Goal: Answer question/provide support: Share knowledge or assist other users

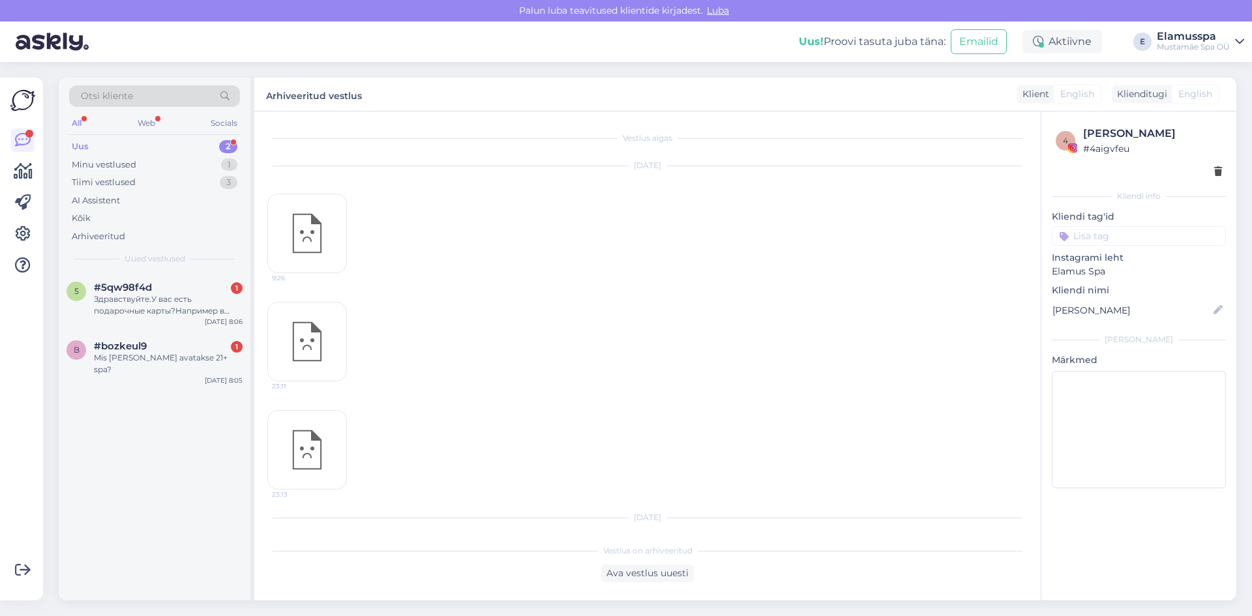
scroll to position [768, 0]
click at [333, 333] on div "18:41" at bounding box center [307, 353] width 80 height 40
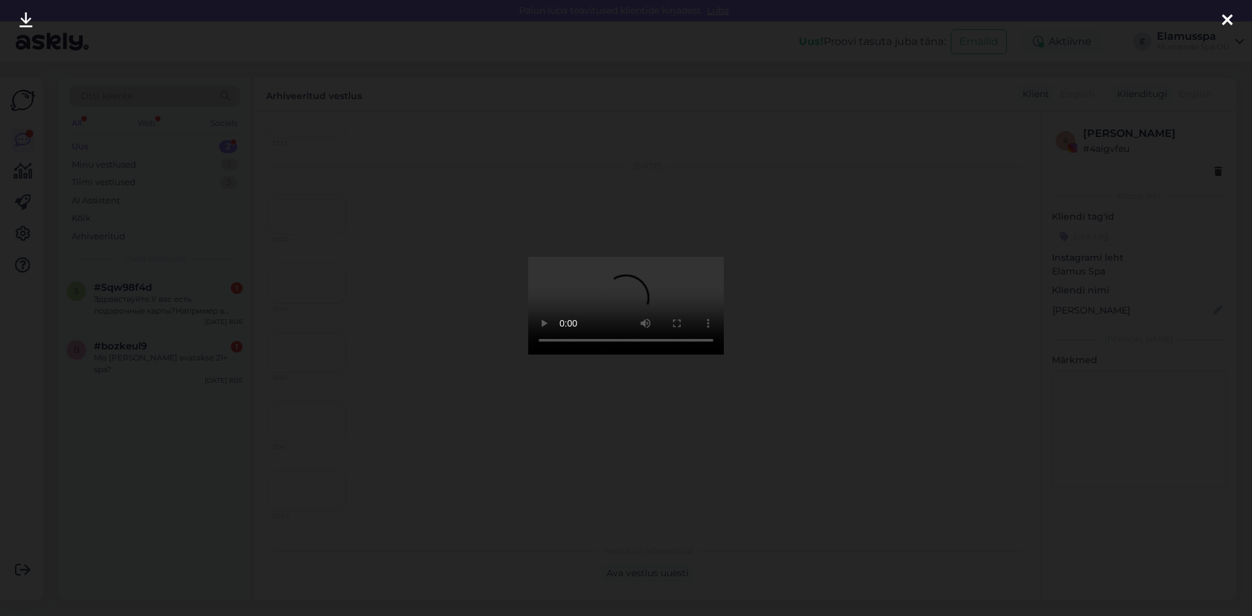
click at [851, 205] on div at bounding box center [626, 308] width 1252 height 616
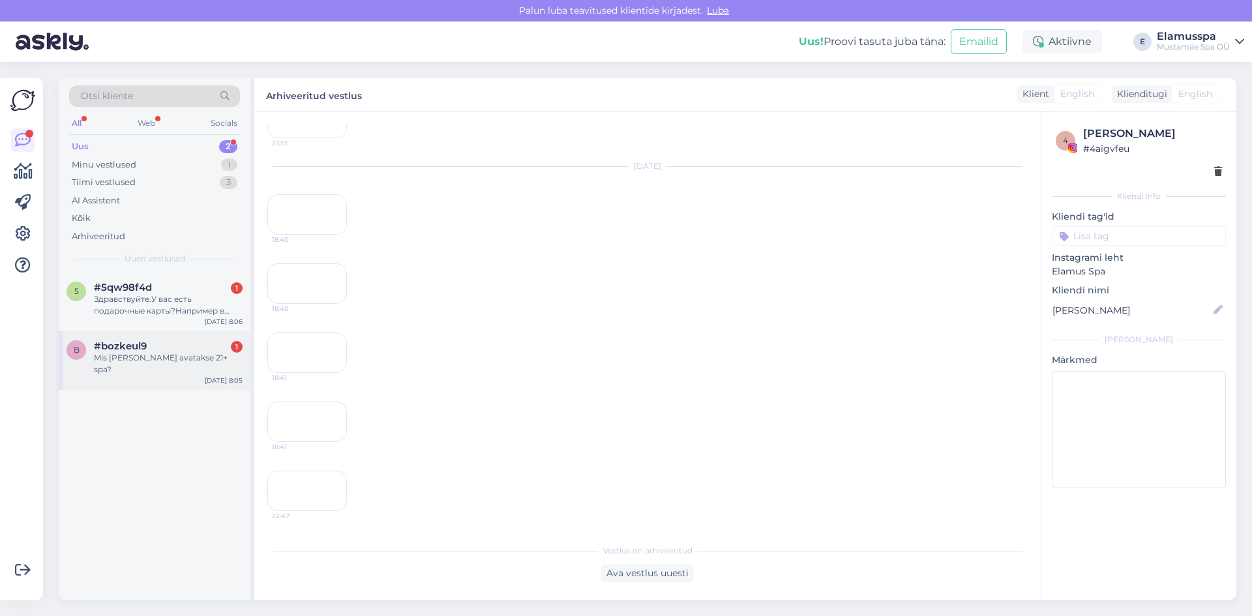
click at [113, 356] on div "Mis [PERSON_NAME] avatakse 21+ spa?" at bounding box center [168, 363] width 149 height 23
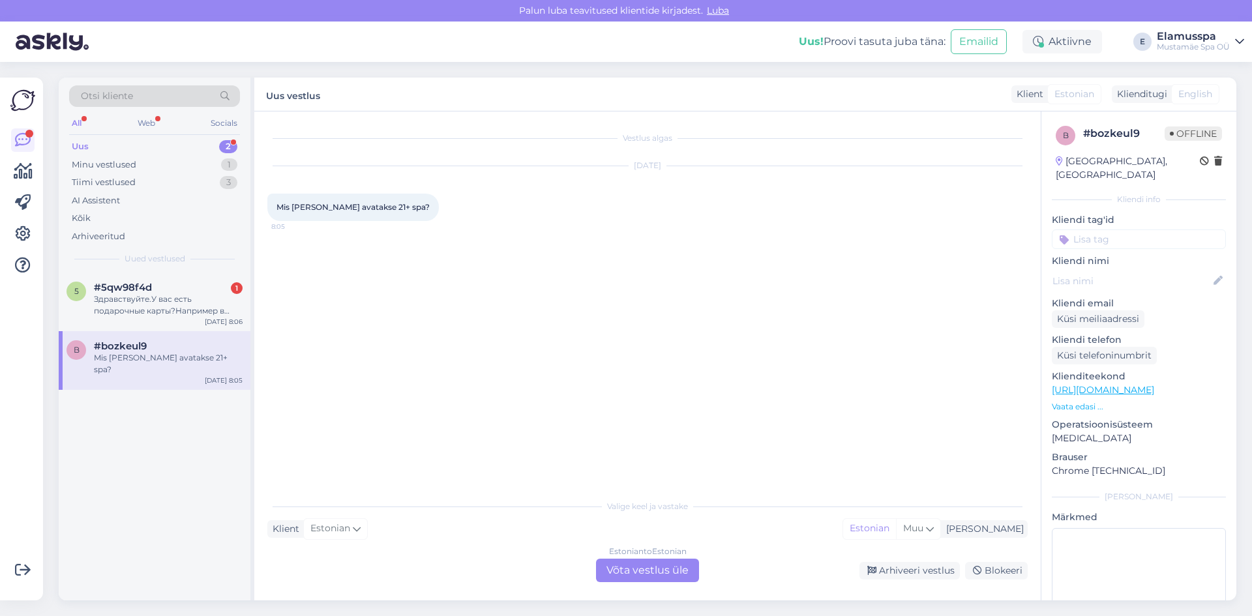
click at [651, 581] on div "Estonian to Estonian Võta vestlus üle" at bounding box center [647, 570] width 103 height 23
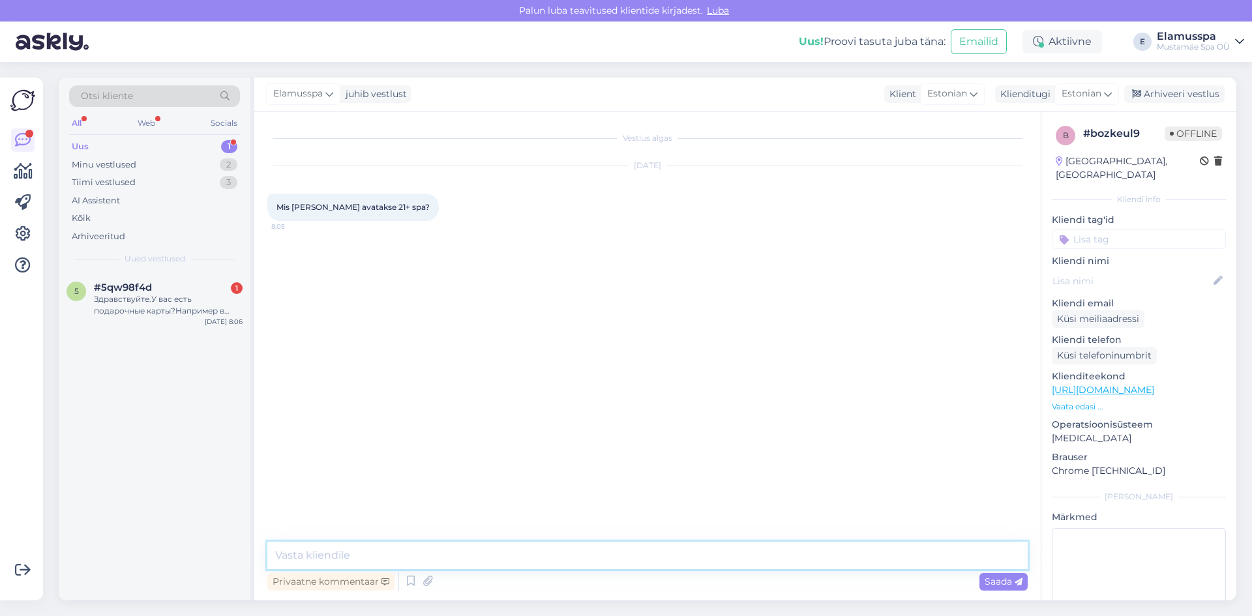
click at [506, 555] on textarea at bounding box center [647, 555] width 761 height 27
type textarea "Tere! Oleme avatud kellast 10:00 :)"
drag, startPoint x: 1150, startPoint y: 99, endPoint x: 1076, endPoint y: 121, distance: 77.4
click at [1149, 99] on div "Arhiveeri vestlus" at bounding box center [1174, 94] width 100 height 18
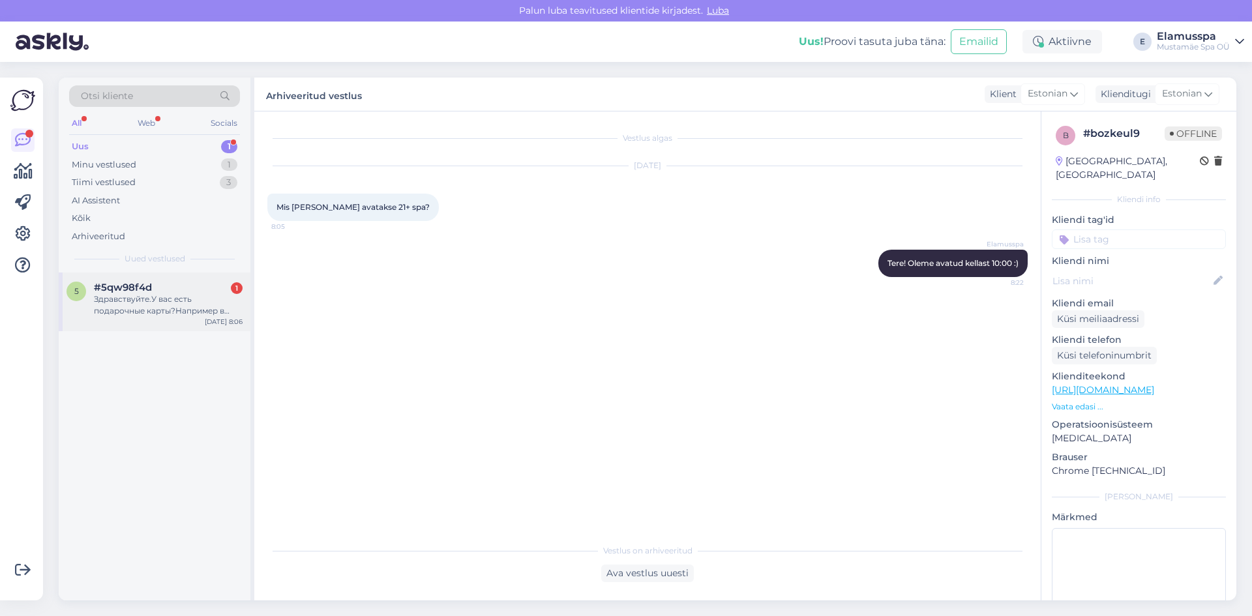
click at [77, 325] on div "5 #5qw98f4d 1 Здравствуйте.У вас есть подарочные карты?Например в еламуспа 21+ …" at bounding box center [155, 302] width 192 height 59
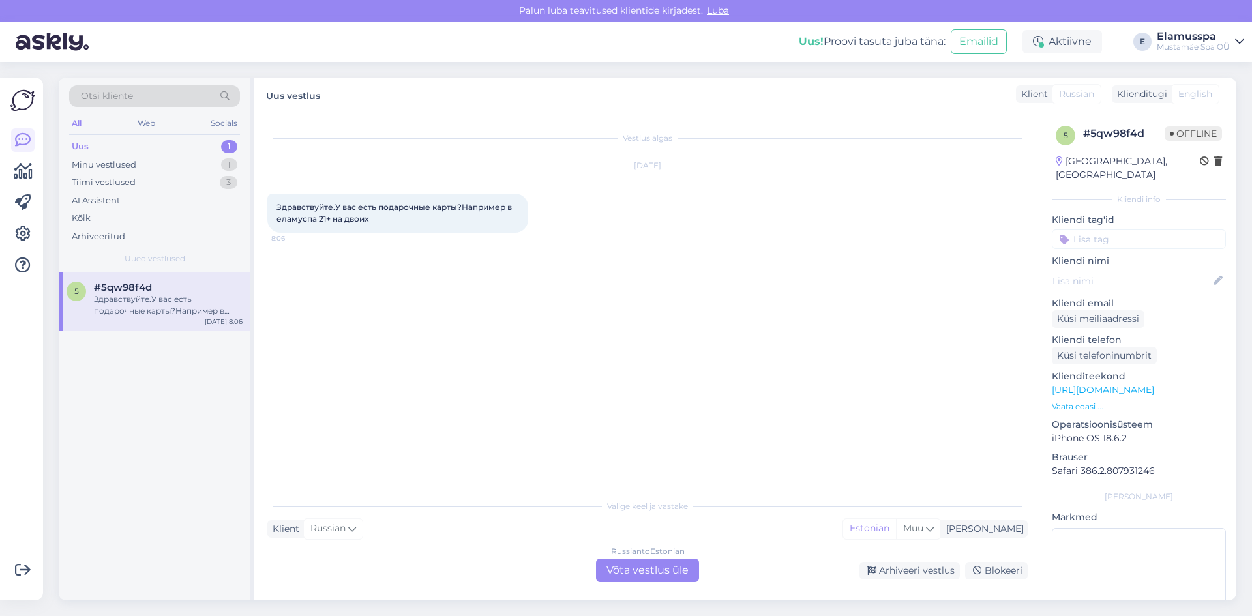
click at [661, 566] on div "Russian to Estonian Võta vestlus üle" at bounding box center [647, 570] width 103 height 23
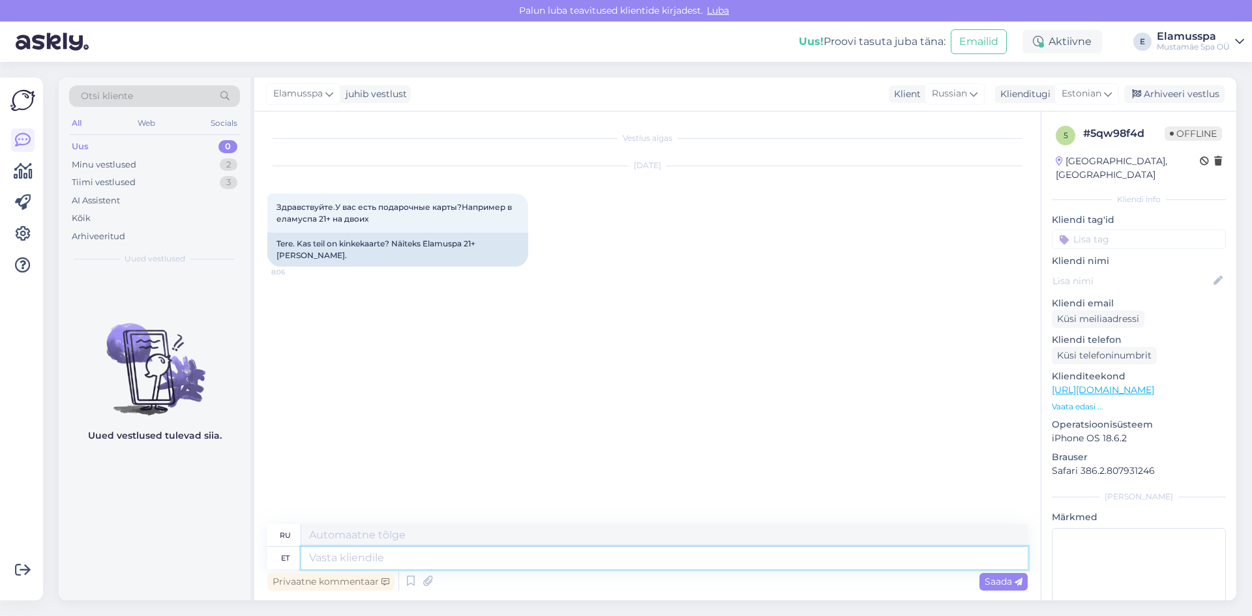
click at [366, 549] on textarea at bounding box center [664, 558] width 727 height 22
type textarea "Tere"
type textarea "Привет"
type textarea "Tere päevast!"
type textarea "Добрый день!"
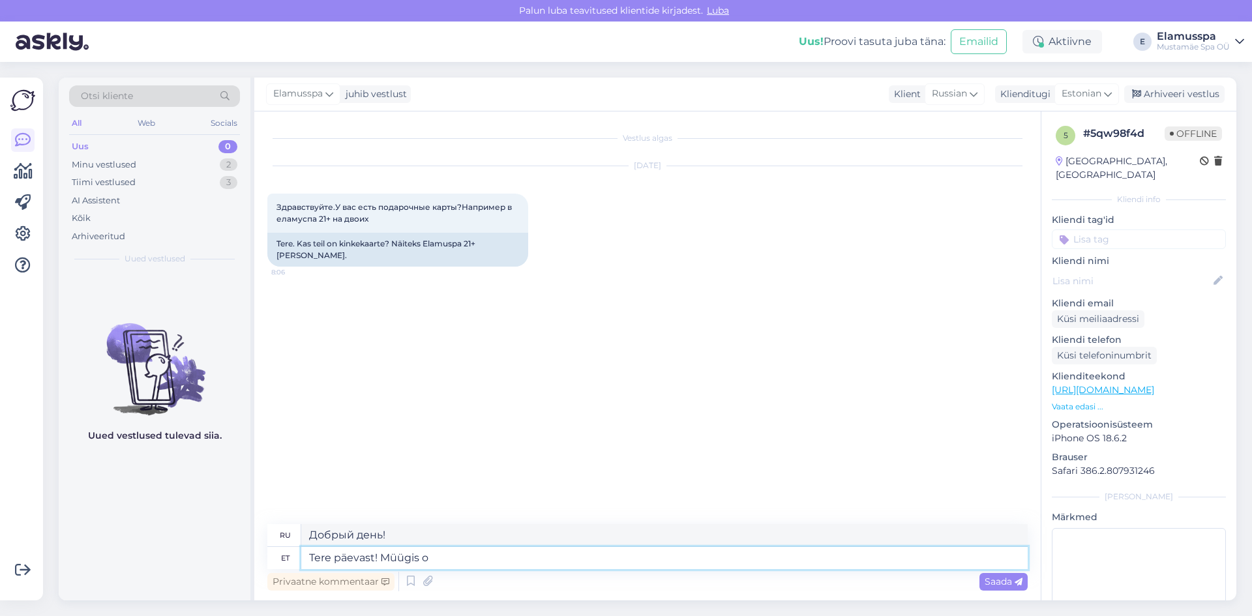
type textarea "Tere päevast! Müügis on"
type textarea "Добрый день! Распродажа."
type textarea "Tere päevast! Müügis on"
type textarea "Добрый день! Продаётся"
type textarea "Tere päevast! Müügis on kinkekaarte pä"
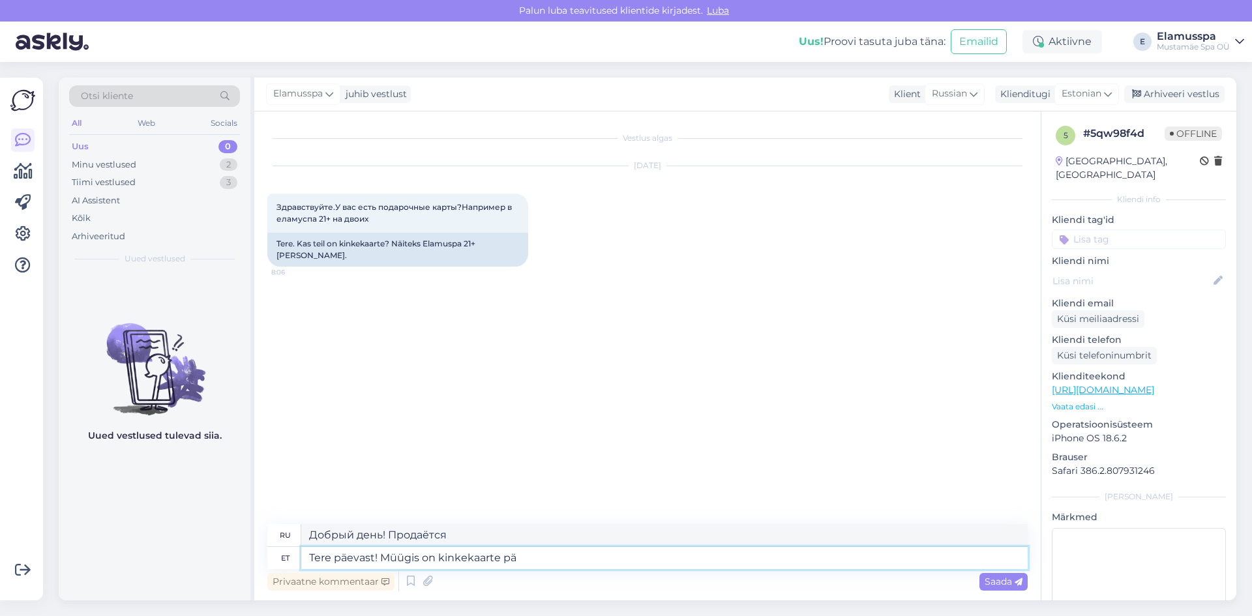
type textarea "Добрый день! Подарочные карты в продаже!"
type textarea "Tere päevast! Müügis on kinkekaarte pääsmele"
type textarea "Добрый день! Подарочные карты на вход уже в продаже!"
type textarea "Tere päevast! Müügis on kinkekaarte pääsmele ja"
type textarea "Добрый день! Подарочные карты на вход и"
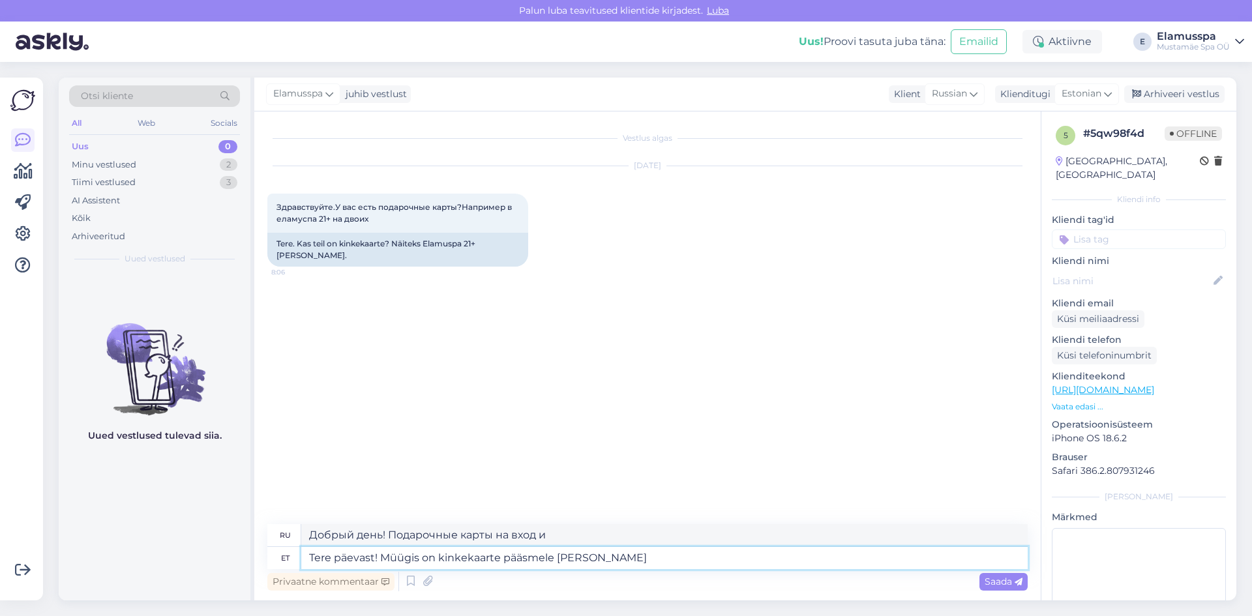
type textarea "Tere päevast! Müügis on kinkekaarte pääsmele ja summale"
type textarea "Добрый день! В продаже имеются подарочные карты на билет и указанную сумму."
type textarea "Tere päevast! Müügis on kinkekaarte pääsmele ja summale."
type textarea "Добрый день! В продаже имеются подарочные карты на вход и на определённую сумму."
click at [562, 552] on textarea "Tere päevast! Müügis on kinkekaarte pääsmele ja summale." at bounding box center [664, 558] width 727 height 22
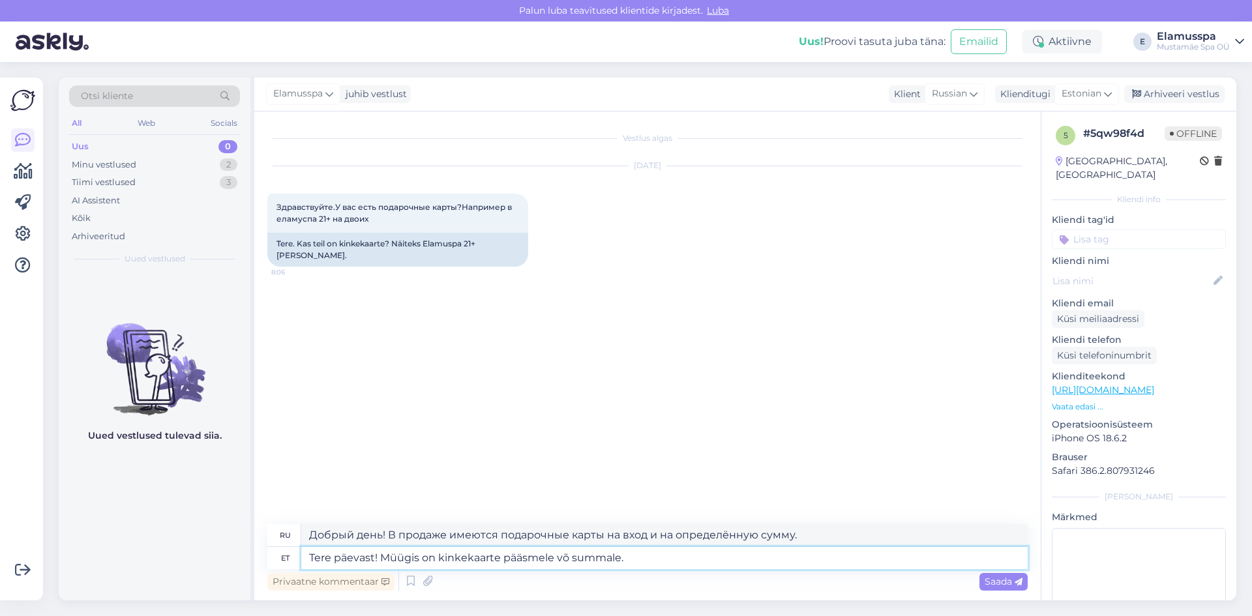
type textarea "Tere päevast! Müügis on kinkekaarte pääsmele või summale."
type textarea "Добрый день! В продаже подарочные карты на билет или денежную сумму."
click at [645, 561] on textarea "Tere päevast! Müügis on kinkekaarte pääsmele või summale." at bounding box center [664, 558] width 727 height 22
type textarea "Tere päevast! Müügis on kinkekaarte pääsmele või summale. Spa21+"
type textarea "Добрый день! В продаже подарочные карты на абонемент или сумму. Spa21+"
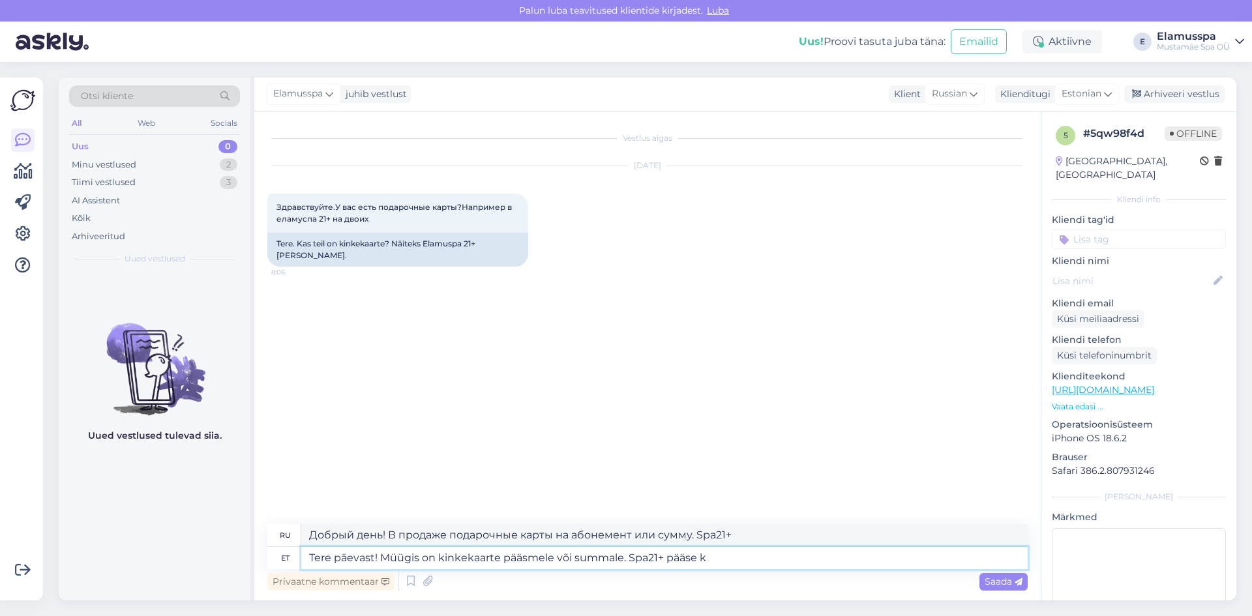
type textarea "Tere päevast! Müügis on kinkekaarte pääsmele või summale. Spa21+ pääse ka"
type textarea "Добрый день! В продаже подарочные карты на абонемент или сумму. Абонемент Spa21…"
type textarea "Tere päevast! Müügis on kinkekaarte pääsmele või summale. Spa21+ pääse [PERSON_…"
type textarea "Добрый день! В продаже подарочные карты на абонемент или сумму. Абонемент Spa21…"
type textarea "Tere päevast! Müügis on kinkekaarte pääsmele või summale. Spa21+ pääse [PERSON_…"
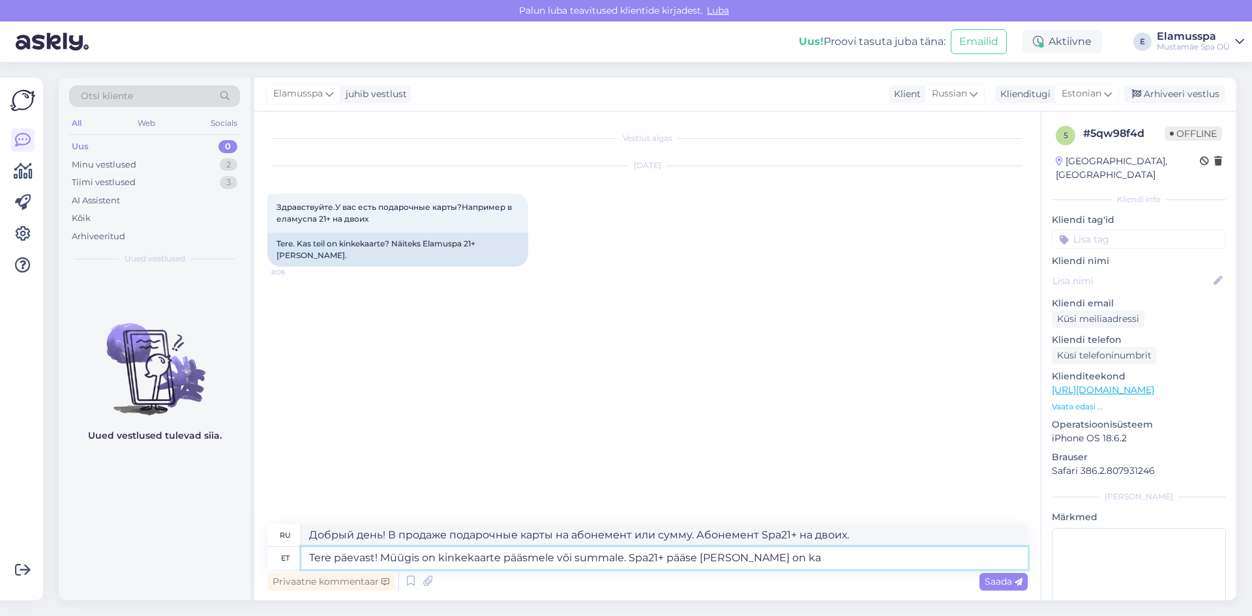
type textarea "Добрый день! В продаже подарочные карты на абонемент или сумму. Также доступны …"
type textarea "Tere päevast! Müügis on kinkekaarte pääsmele või summale. Spa21+ pääse [PERSON_…"
type textarea "Добрый день! Доступны подарочные карты на абонемент или сумму. Также доступны а…"
type textarea "Tere päevast! Müügis on kinkekaarte pääsmele või summale. Spa21+ pääse [PERSON_…"
type textarea "Добрый день! Подарочные карты можно приобрести на один абонемент или на определ…"
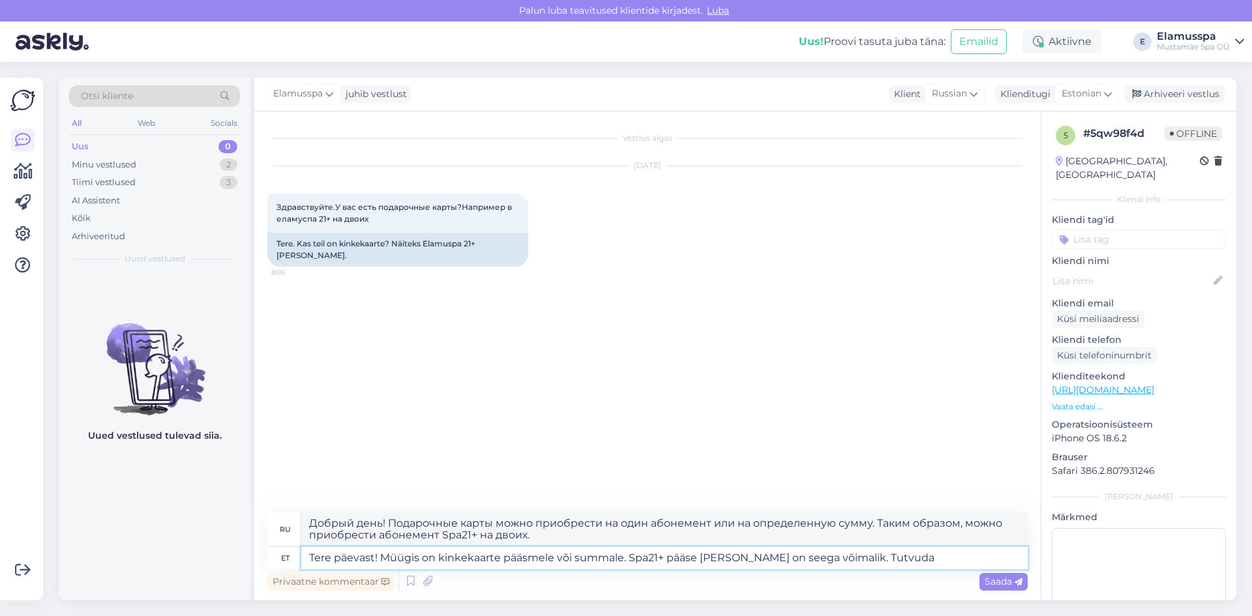
type textarea "Tere päevast! Müügis on kinkekaarte pääsmele või summale. Spa21+ pääse [PERSON_…"
type textarea "Добрый день! Подарочные сертификаты можно приобрести на абонемент или на опреде…"
type textarea "Tere päevast! Müügis on kinkekaarte pääsmele või summale. Spa21+ pääse [PERSON_…"
type textarea "Добрый день! В продаже подарочные карты на абонемент или сумму. Поэтому можно п…"
type textarea "Tere päevast! Müügis on kinkekaarte pääsmele või summale. Spa21+ pääse [PERSON_…"
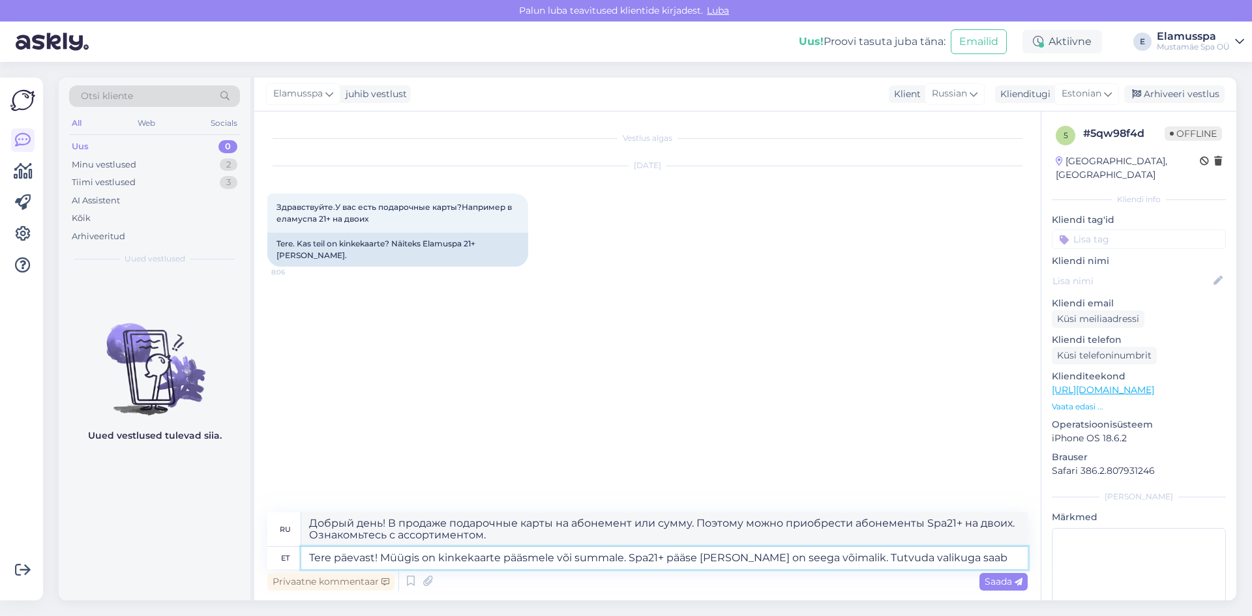
type textarea "Добрый день! В продаже подарочные карты на абонемент или сумму. Поэтому можно п…"
type textarea "Tere päevast! Müügis on kinkekaarte pääsmele või summale. Spa21+ pääse [PERSON_…"
type textarea "Добрый день! В продаже подарочные карты на абонемент или сумму. Также можно при…"
type textarea "Tere päevast! Müügis on kinkekaarte pääsmele või summale. Spa21+ pääse [PERSON_…"
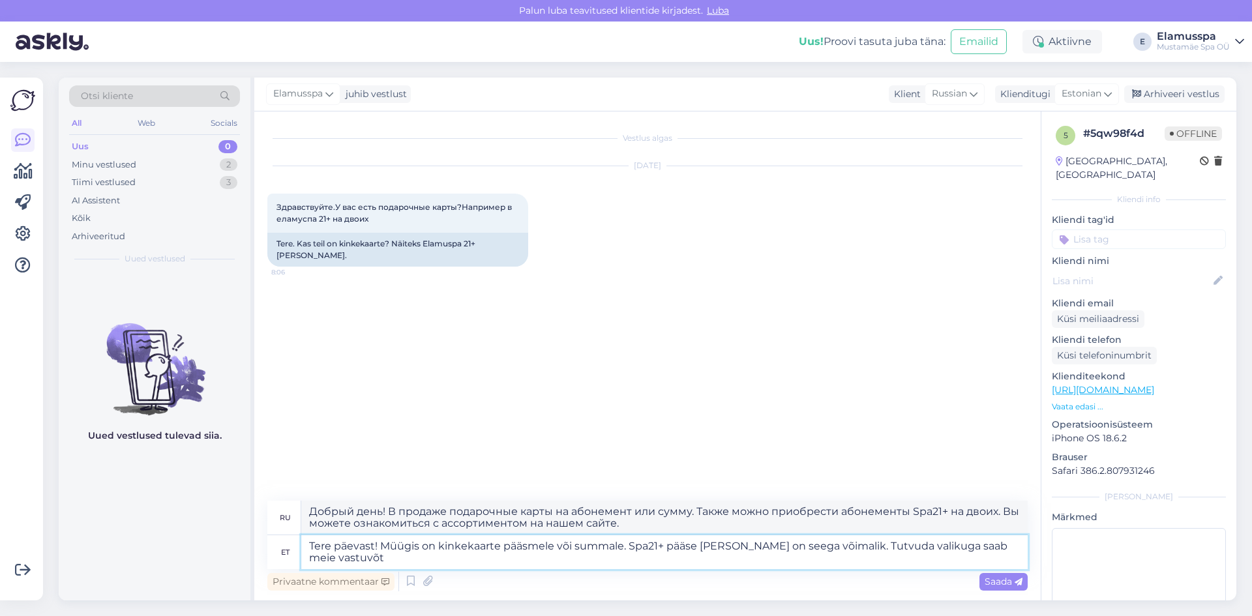
type textarea "Добрый день! В продаже подарочные карты на абонемент или сумму. Также доступны …"
type textarea "Tere päevast! Müügis on kinkekaarte pääsmele või summale. Spa21+ pääse [PERSON_…"
type textarea "Добрый день! В продаже подарочные карты на абонемент или сумму. Также можно при…"
type textarea "Tere päevast! Müügis on kinkekaarte pääsmele või summale. Spa21+ pääse [PERSON_…"
type textarea "Добрый день! В продаже подарочные карты на абонемент или сумму. Также можно при…"
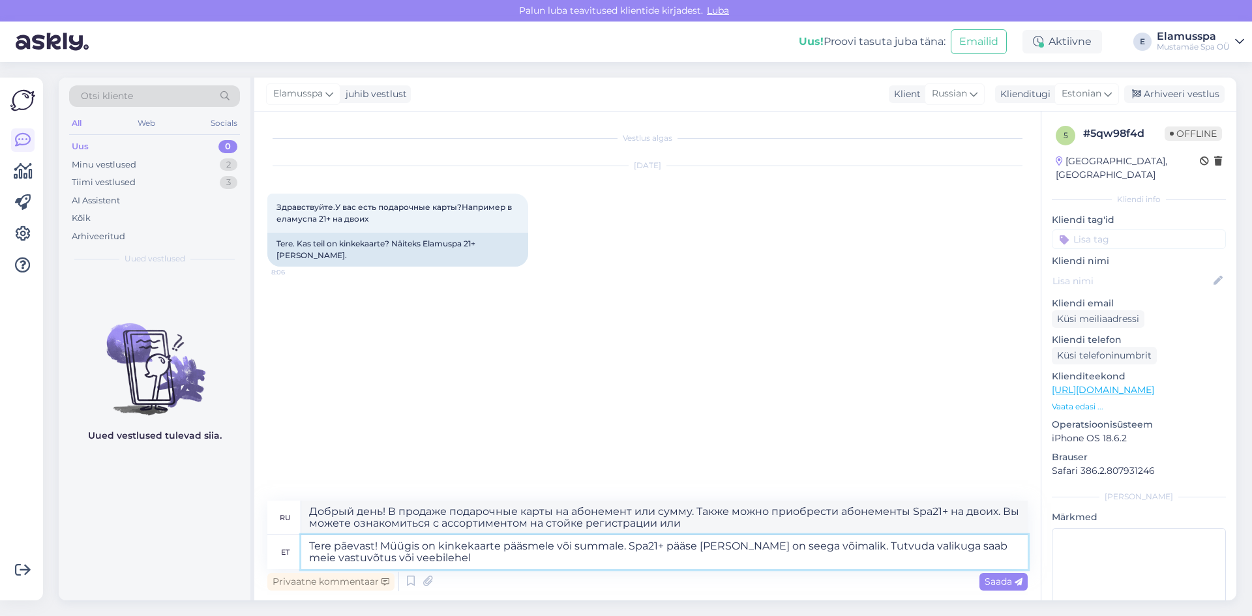
type textarea "Tere päevast! Müügis on kinkekaarte pääsmele või summale. Spa21+ pääse [PERSON_…"
type textarea "Добрый день! В продаже подарочные карты на абонемент или сумму. Поэтому можно п…"
drag, startPoint x: 892, startPoint y: 561, endPoint x: 836, endPoint y: 540, distance: 59.9
click at [836, 540] on textarea "Tere päevast! Müügis on kinkekaarte pääsmele või summale. Spa21+ pääse [PERSON_…" at bounding box center [664, 553] width 727 height 34
type textarea "Tere päevast! Müügis on kinkekaarte pääsmele või summale. Spa21+ pääse [PERSON_…"
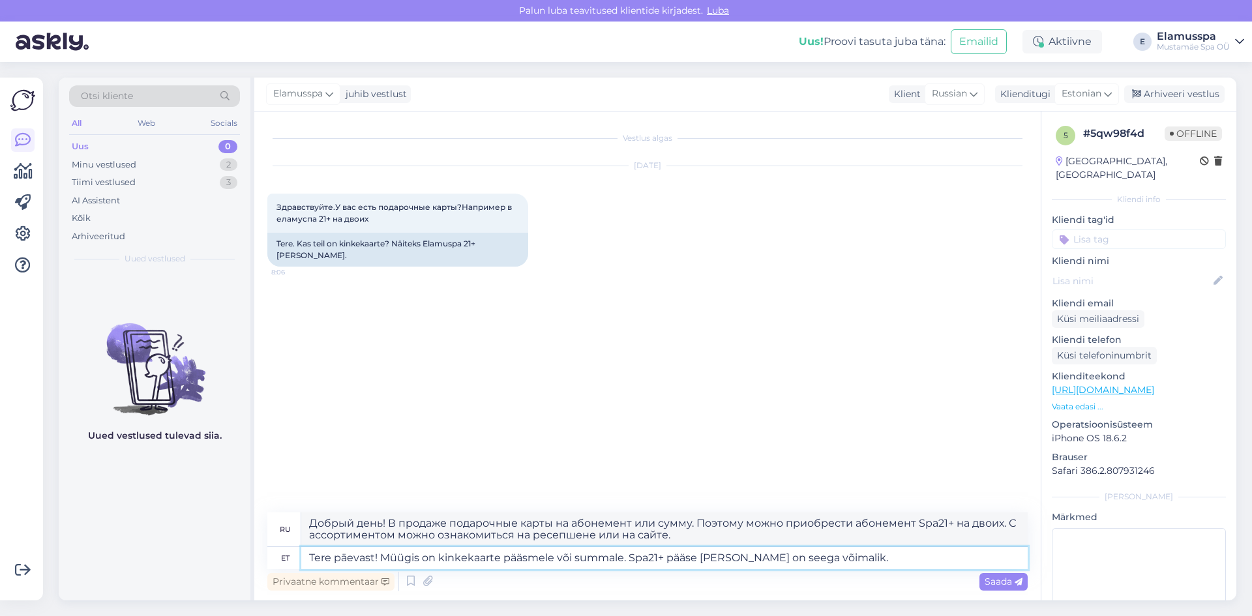
type textarea "Добрый день! Подарочные карты можно приобрести на один абонемент или на определ…"
type textarea "Tere päevast! Müügis on kinkekaarte pääsmele või summale. Spa21+ pääse [PERSON_…"
type textarea "Добрый день! В продаже подарочные карты на абонемент или сумму. Поэтому можно п…"
type textarea "Tere päevast! Müügis on kinkekaarte pääsmele või summale. Spa21+ pääse [PERSON_…"
type textarea "Добрый день! В продаже подарочные карты на абонемент или сумму. Поэтому можно п…"
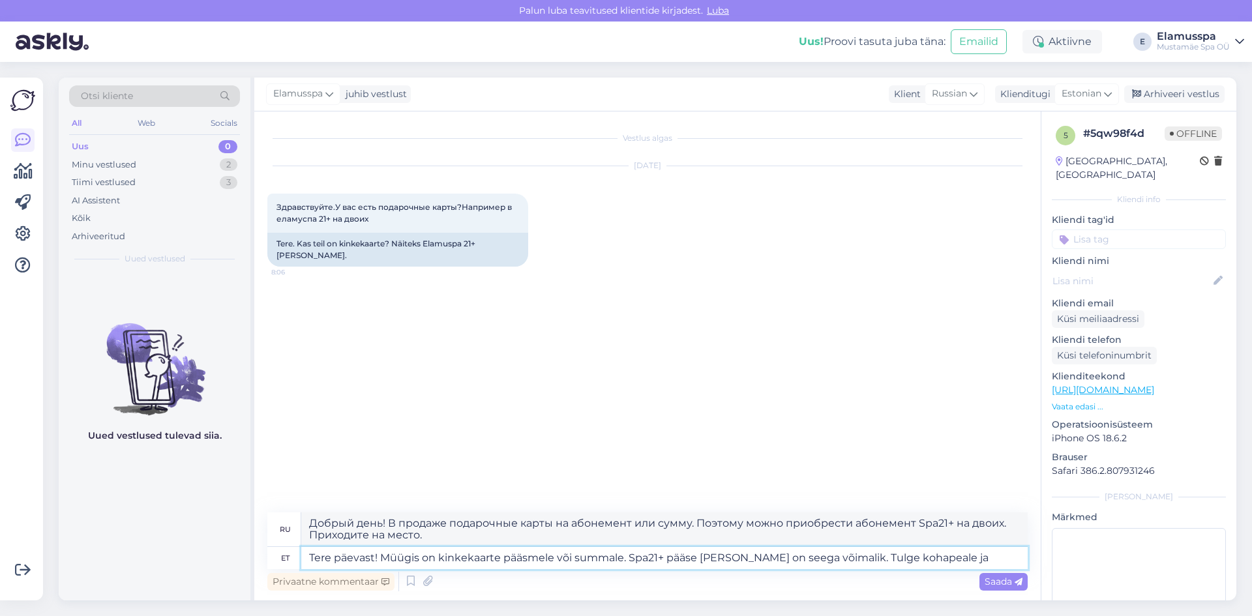
type textarea "Tere päevast! Müügis on kinkekaarte pääsmele või summale. Spa21+ pääse [PERSON_…"
type textarea "Добрый день! В продаже подарочные карты на абонемент или сумму. Поэтому можно п…"
type textarea "Tere päevast! Müügis on kinkekaarte pääsmele või summale. Spa21+ pääse [PERSON_…"
type textarea "Добрый день! В продаже подарочные карты на абонемент или сумму. Поэтому можно п…"
type textarea "Tere päevast! Müügis on kinkekaarte pääsmele või summale. Spa21+ pääse [PERSON_…"
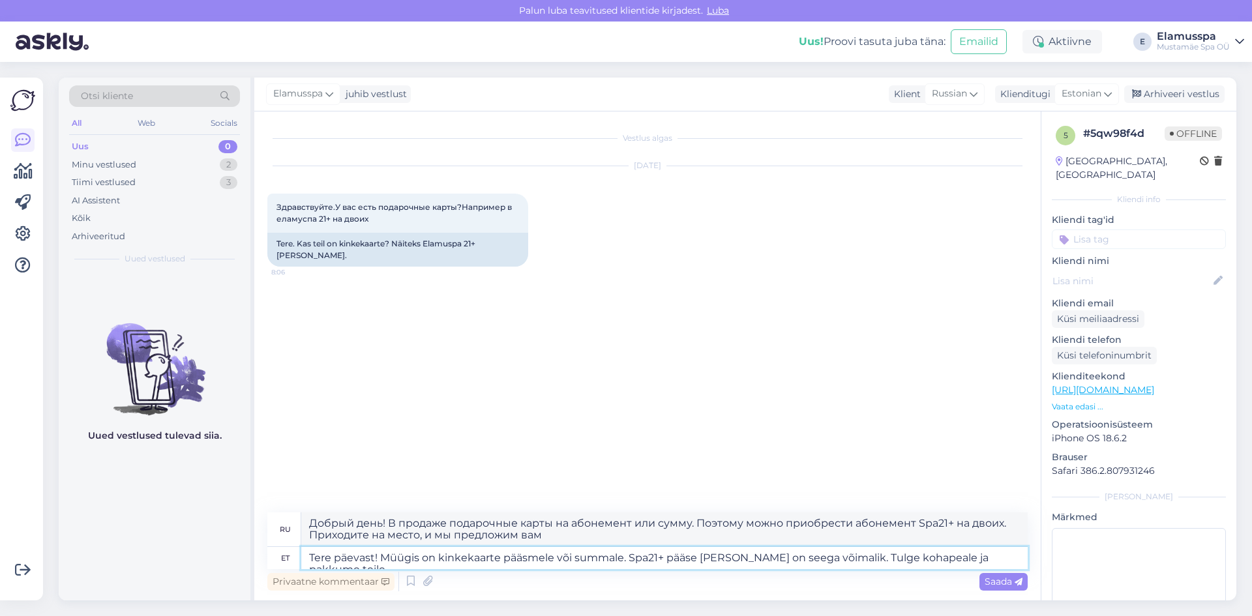
type textarea "Добрый день! В продаже подарочные карты на абонемент или сумму. Поэтому можно п…"
type textarea "Tere päevast! Müügis on kinkekaarte pääsmele või summale. Spa21+ pääse [PERSON_…"
type textarea "Добрый день! В продаже подарочные карты на абонемент или сумму. Поэтому можно п…"
type textarea "Tere päevast! Müügis on kinkekaarte pääsmele või summale. Spa21+ pääse [PERSON_…"
type textarea "Добрый день! В продаже подарочные карты на абонемент или сумму. Поэтому можно п…"
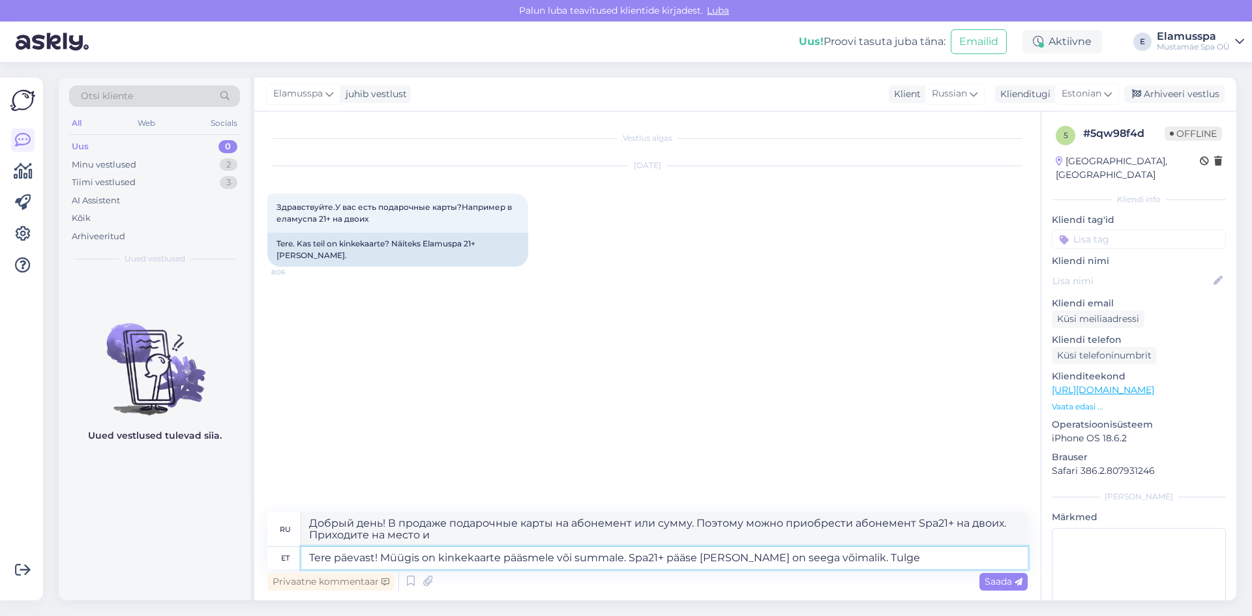
type textarea "Tere päevast! Müügis on kinkekaarte pääsmele või summale. Spa21+ pääse [PERSON_…"
type textarea "Добрый день! В продаже подарочные карты на абонемент или сумму. Поэтому можно п…"
type textarea "Tere päevast! Müügis on kinkekaarte pääsmele või summale. Spa21+ pääse [PERSON_…"
type textarea "Добрый день! Подарочные карты можно приобрести на один абонемент или на определ…"
type textarea "Tere päevast! Müügis on kinkekaarte pääsmele või summale. Spa21+ pääse [PERSON_…"
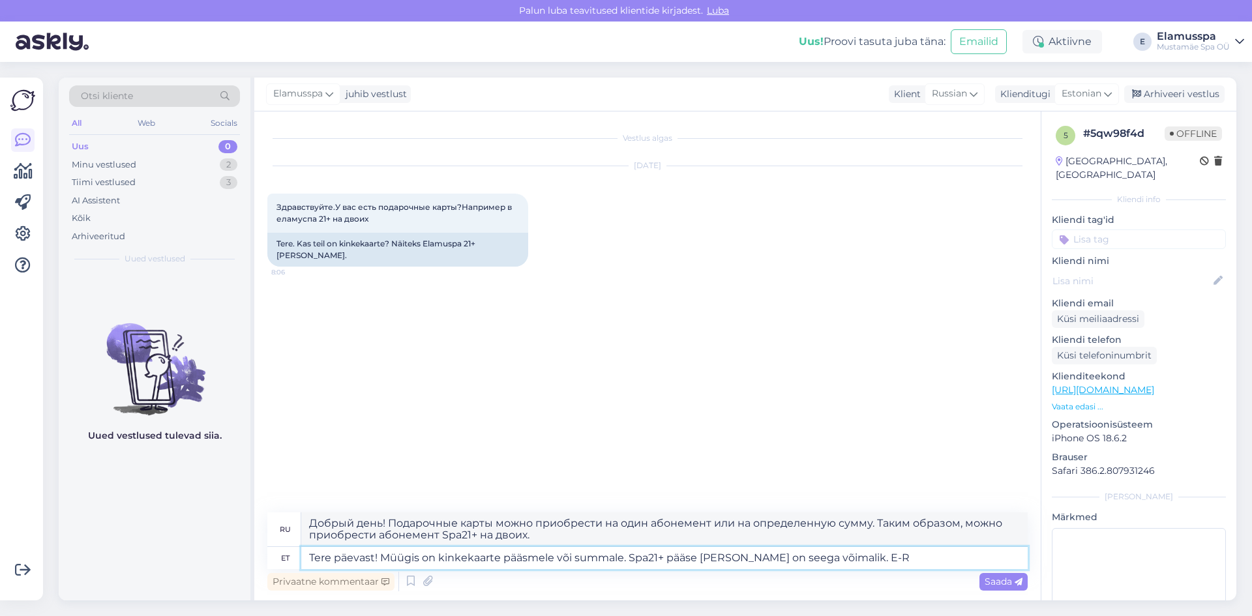
type textarea "Добрый день! В продаже подарочные карты на абонемент или сумму. Поэтому можно п…"
type textarea "Tere päevast! Müügis on kinkekaarte pääsmele või summale. Spa21+ pääse [PERSON_…"
type textarea "Добрый день! В продаже подарочные карты на абонемент или сумму. Поэтому возможе…"
type textarea "Tere päevast! Müügis on kinkekaarte pääsmele või summale. Spa21+ pääse [PERSON_…"
type textarea "Добрый день! В продаже подарочные карты на абонемент или сумму. Поэтому можно п…"
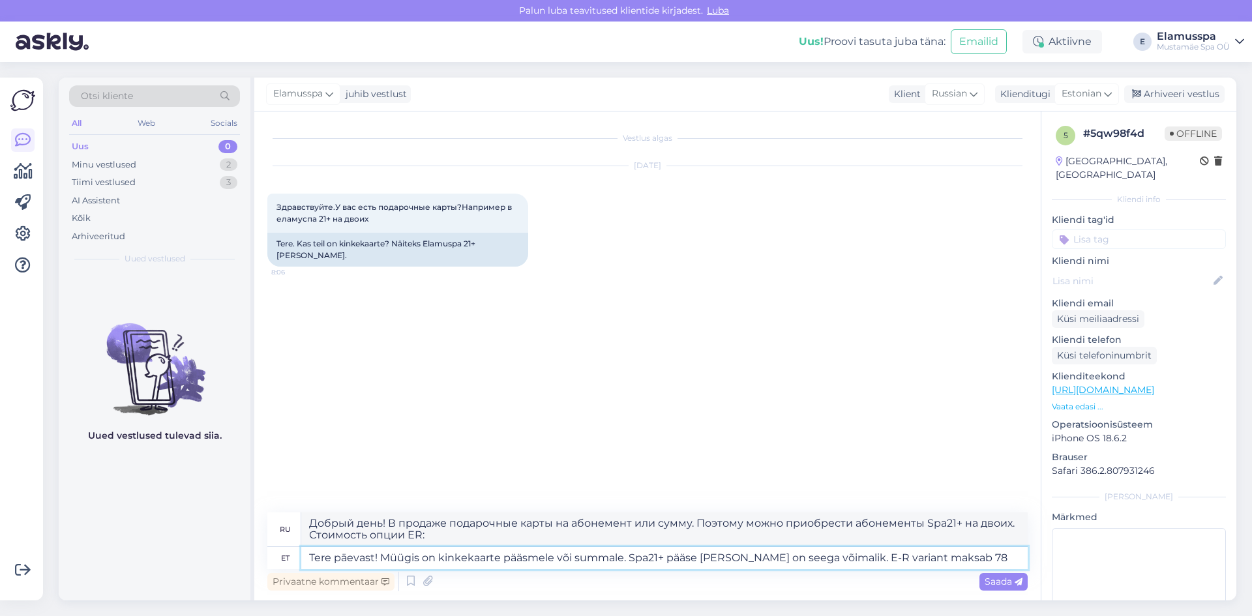
type textarea "Tere päevast! Müügis on kinkekaarte pääsmele või summale. Spa21+ pääse [PERSON_…"
type textarea "Добрый день! В продаже подарочные карты на абонемент или сумму. Поэтому возможе…"
type textarea "Tere päevast! Müügis on kinkekaarte pääsmele või summale. Spa21+ pääse [PERSON_…"
type textarea "Добрый день! В продаже подарочные карты на абонемент или сумму. Абонемент Spa21…"
type textarea "Tere päevast! Müügis on kinkekaarte pääsmele või summale. Spa21+ pääse [PERSON_…"
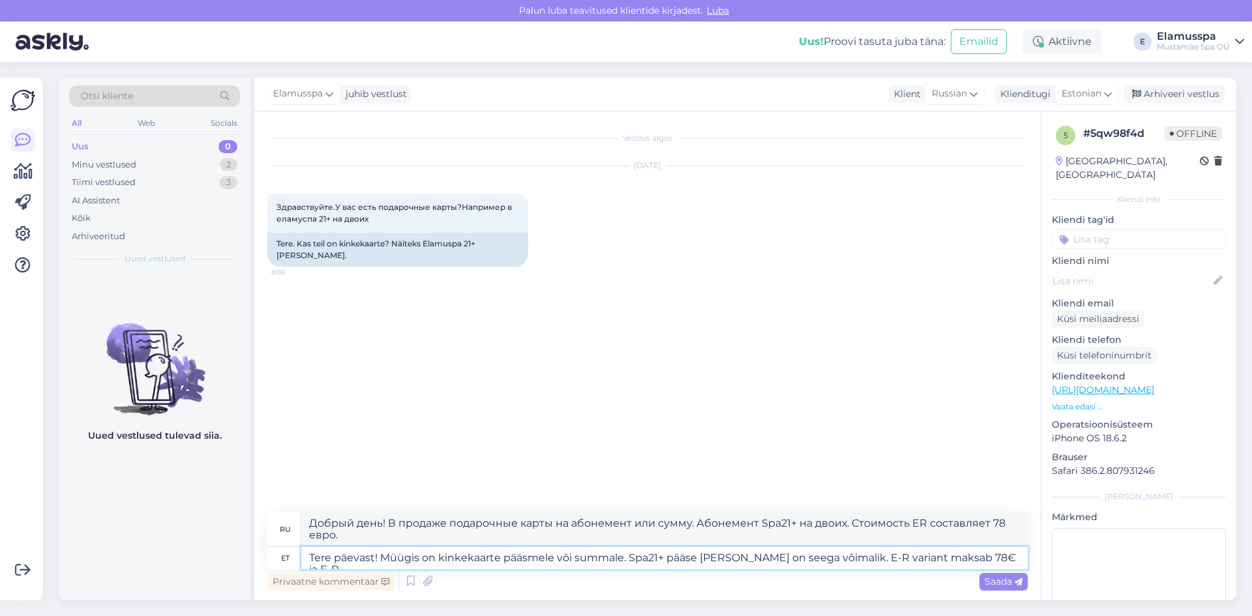
type textarea "Добрый день! В продаже подарочные карты на абонемент или сумму. Абонемент Spa21…"
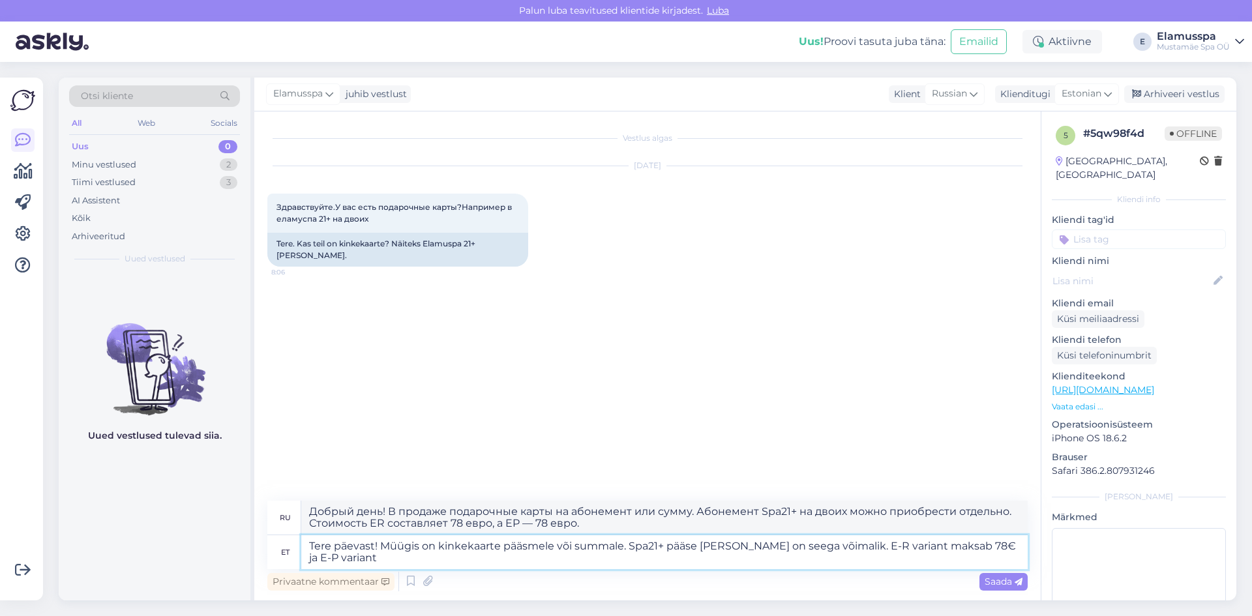
type textarea "Tere päevast! Müügis on kinkekaarte pääsmele või summale. Spa21+ pääse [PERSON_…"
type textarea "Добрый день! В продаже подарочные карты на абонемент или сумму. Поэтому можно п…"
type textarea "Tere päevast! Müügis on kinkekaarte pääsmele või summale. Spa21+ pääse [PERSON_…"
type textarea "Добрый день! В продаже подарочные карты на абонемент или сумму. Поэтому можно п…"
type textarea "Tere päevast! Müügis on kinkekaarte pääsmele või summale. Spa21+ pääse [PERSON_…"
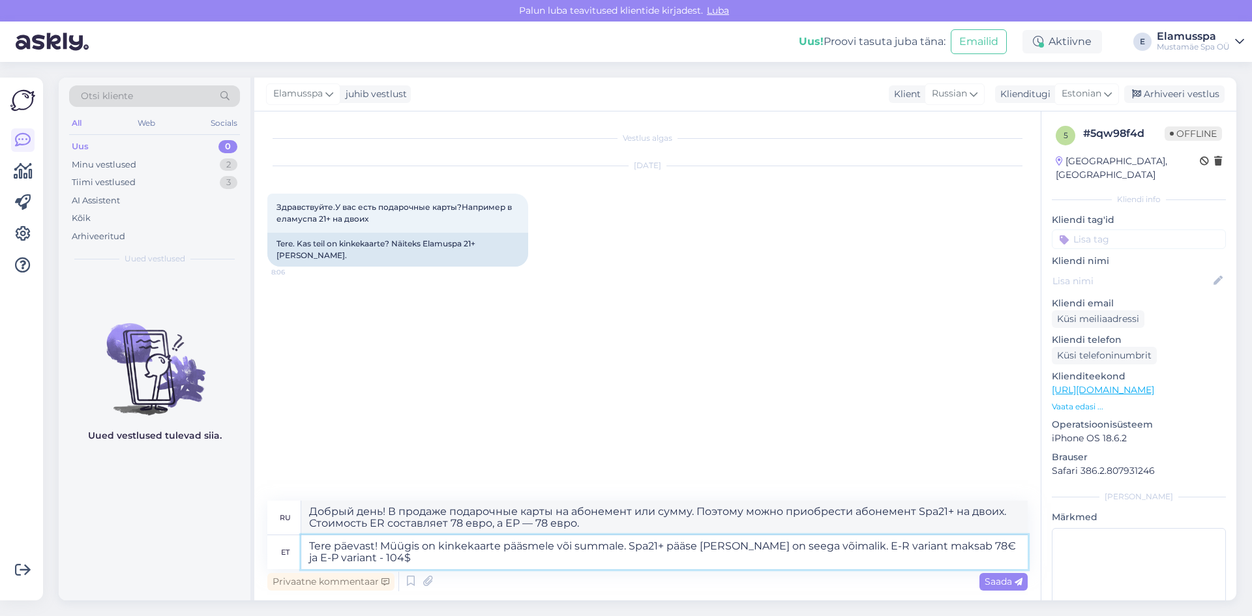
type textarea "Добрый день! В продаже подарочные карты на абонемент или сумму. Абонемент Spa21…"
type textarea "Tere päevast! Müügis on kinkekaarte pääsmele või summale. Spa21+ pääse [PERSON_…"
type textarea "Добрый день! В продаже подарочные карты на абонемент или сумму. Абонемент Spa21…"
type textarea "Tere päevast! Müügis on kinkekaarte pääsmele või summale. Spa21+ pääse [PERSON_…"
type textarea "Добрый день! В продаже подарочные карты на абонемент или сумму. Таким образом, …"
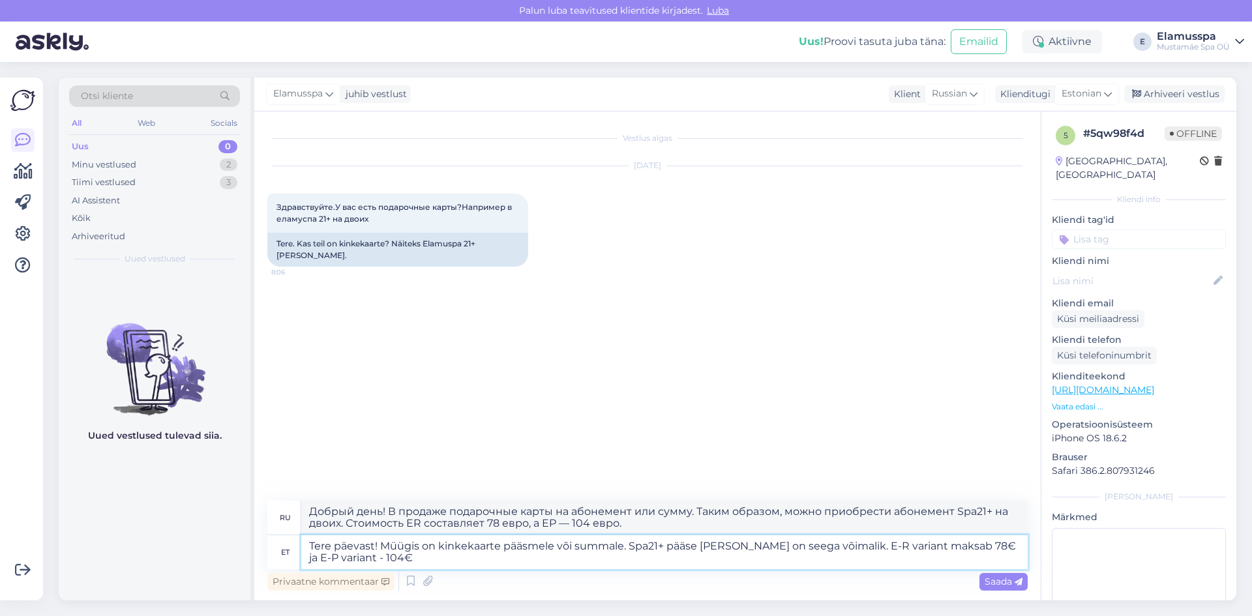
click at [855, 544] on textarea "Tere päevast! Müügis on kinkekaarte pääsmele või summale. Spa21+ pääse [PERSON_…" at bounding box center [664, 553] width 727 height 34
type textarea "Tere päevast! Müügis on kinkekaarte pääsmele või summale. Spa21+ pääse [PERSON_…"
type textarea "Добрый день! В продаже подарочные карты на абонемент или сумму. Абонемент Spa21…"
drag, startPoint x: 330, startPoint y: 556, endPoint x: 339, endPoint y: 558, distance: 9.3
click at [332, 556] on textarea "Tere päevast! Müügis on kinkekaarte pääsmele või summale. Spa21+ pääse [PERSON_…" at bounding box center [664, 553] width 727 height 34
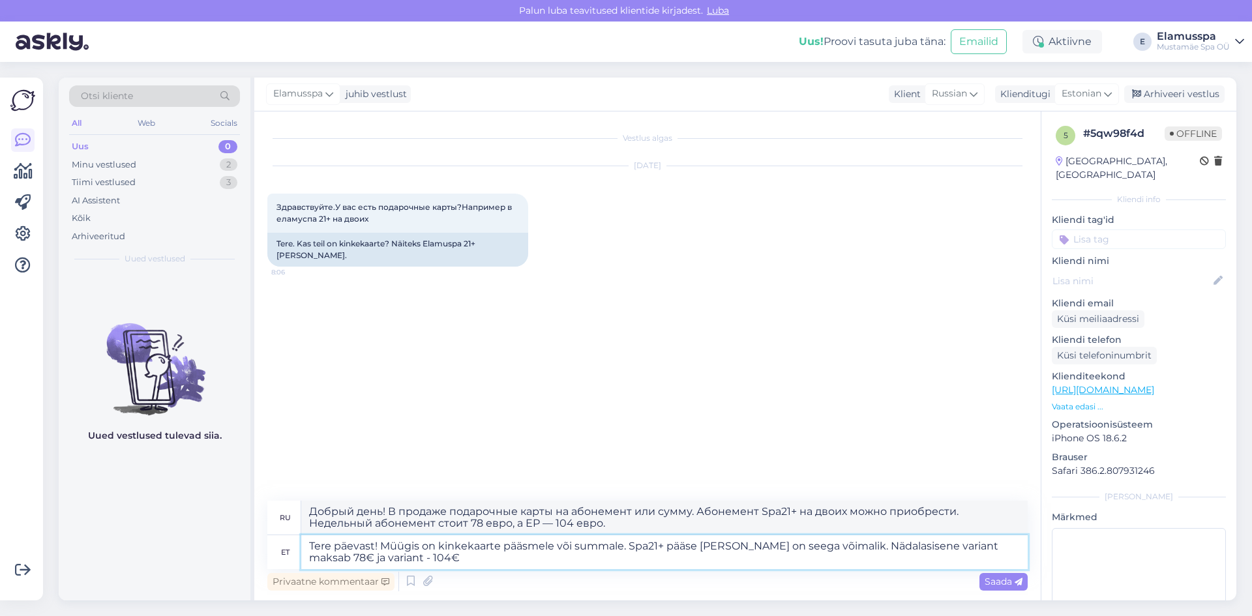
type textarea "Tere päevast! Müügis on kinkekaarte pääsmele või summale. Spa21+ pääse [PERSON_…"
type textarea "Добрый день! Подарочные карты можно приобрести на абонемент или на сумму. Абоне…"
type textarea "Tere päevast! Müügis on kinkekaarte pääsmele või summale. Spa21+ pääse [PERSON_…"
type textarea "Добрый день! Подарочные карты можно приобрести на абонемент или на сумму. Абоне…"
type textarea "Tere päevast! Müügis on kinkekaarte pääsmele või summale. Spa21+ pääse [PERSON_…"
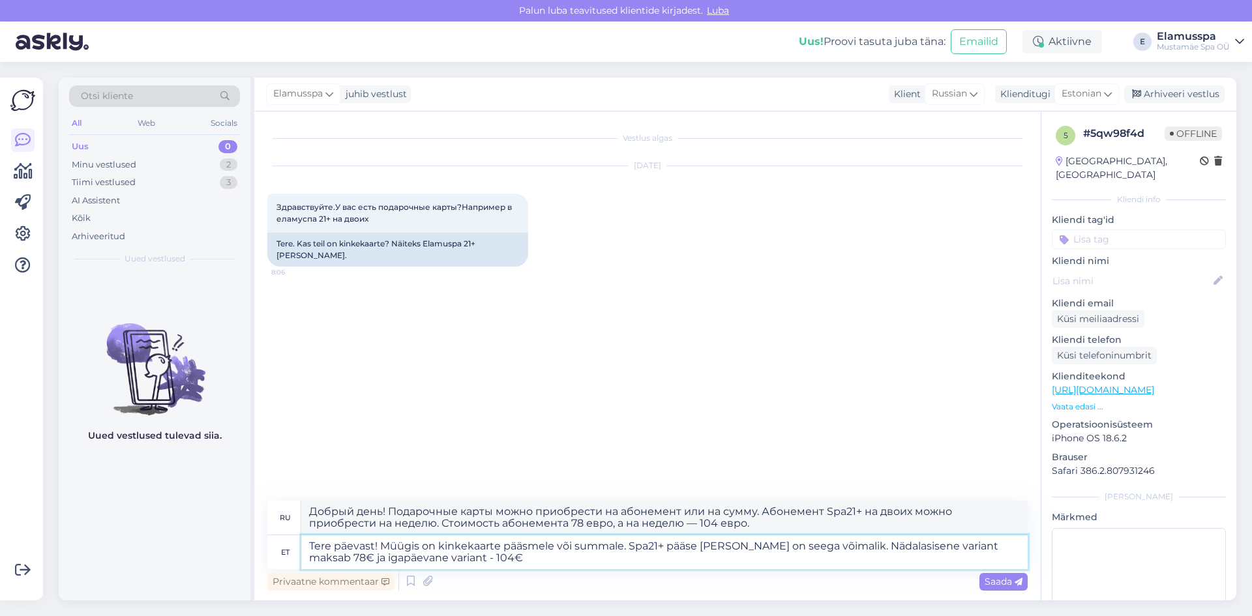
type textarea "Добрый день! Подарочные карты можно приобрести на абонемент или на сумму. Абоне…"
type textarea "Tere päevast! Müügis on kinkekaarte pääsmele või summale. Spa21+ pääse [PERSON_…"
type textarea "Добрый день! Подарочные карты можно приобрести на абонемент или на сумму. Абоне…"
type textarea "Tere päevast! Müügis on kinkekaarte pääsmele või summale. Spa21+ pääse [PERSON_…"
type textarea "Добрый день! В продаже подарочные карты на абонемент или сумму. Абонемент Spa21…"
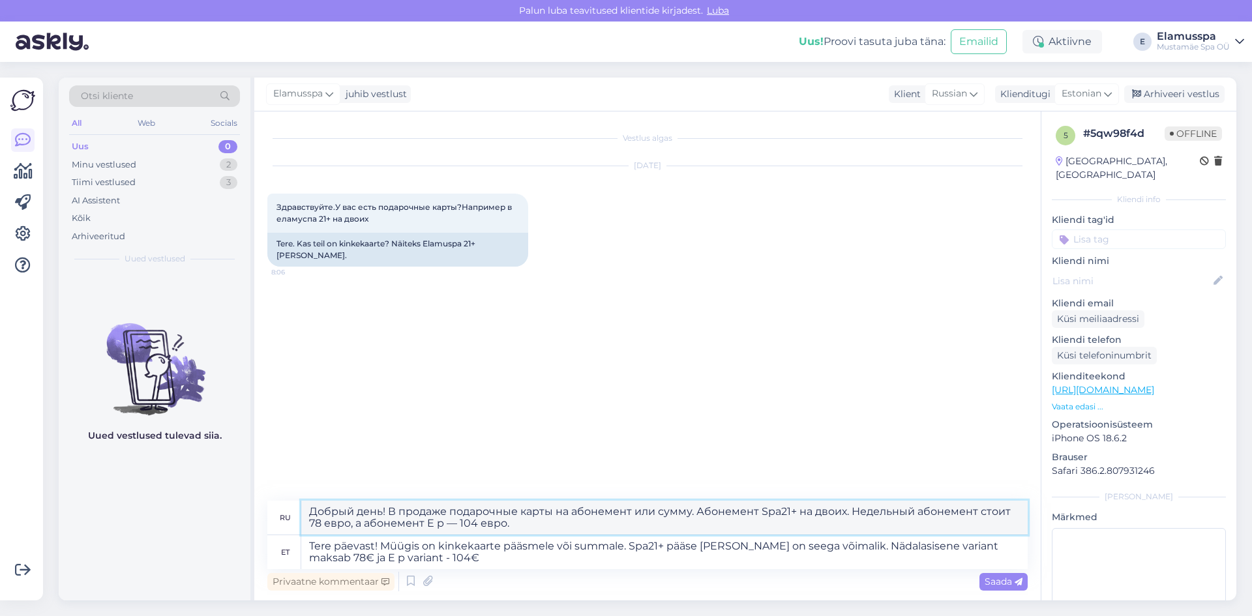
click at [916, 511] on textarea "Добрый день! В продаже подарочные карты на абонемент или сумму. Абонемент Spa21…" at bounding box center [664, 518] width 727 height 34
click at [918, 509] on textarea "Добрый день! В продаже подарочные карты на абонемент или сумму. Абонемент Spa21…" at bounding box center [664, 518] width 727 height 34
click at [920, 510] on textarea "Добрый день! В продаже подарочные карты на абонемент или сумму. Абонемент Spa21…" at bounding box center [664, 518] width 727 height 34
drag, startPoint x: 924, startPoint y: 511, endPoint x: 855, endPoint y: 511, distance: 68.5
click at [855, 511] on textarea "Добрый день! В продаже подарочные карты на абонемент или сумму. Абонемент Spa21…" at bounding box center [664, 518] width 727 height 34
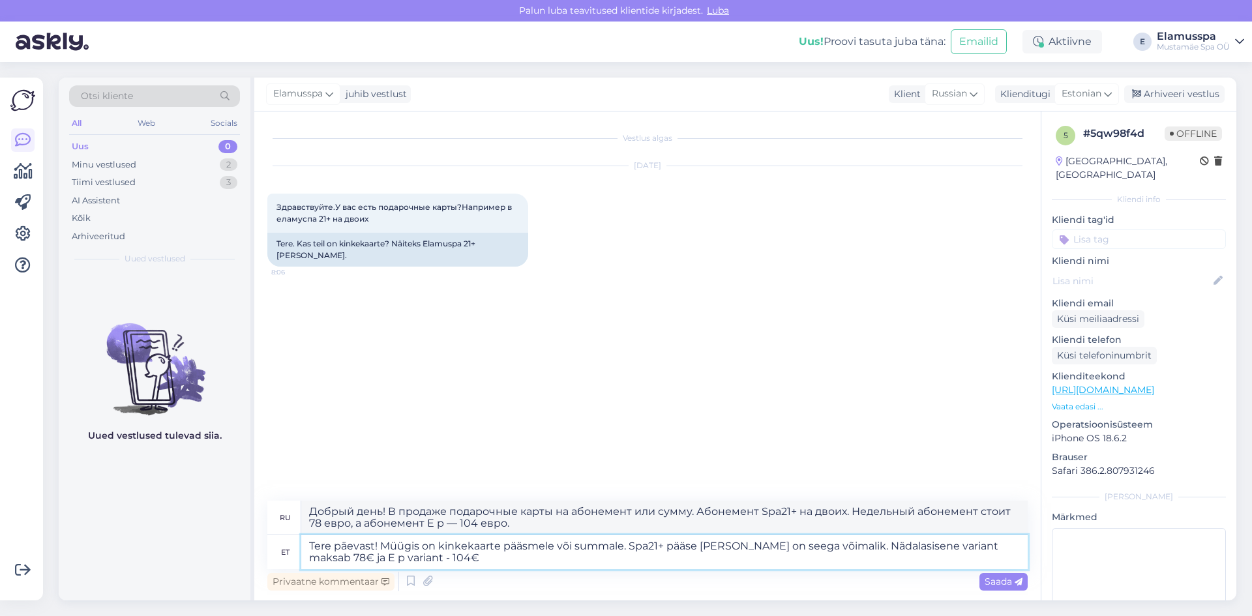
click at [858, 562] on textarea "Tere päevast! Müügis on kinkekaarte pääsmele või summale. Spa21+ pääse [PERSON_…" at bounding box center [664, 553] width 727 height 34
drag, startPoint x: 866, startPoint y: 564, endPoint x: 840, endPoint y: 546, distance: 30.9
click at [840, 546] on textarea "Tere päevast! Müügis on kinkekaarte pääsmele või summale. Spa21+ pääse [PERSON_…" at bounding box center [664, 553] width 727 height 34
type textarea "Tere päevast! Müügis on kinkekaarte pääsmele või summale. Spa21+ pääse [PERSON_…"
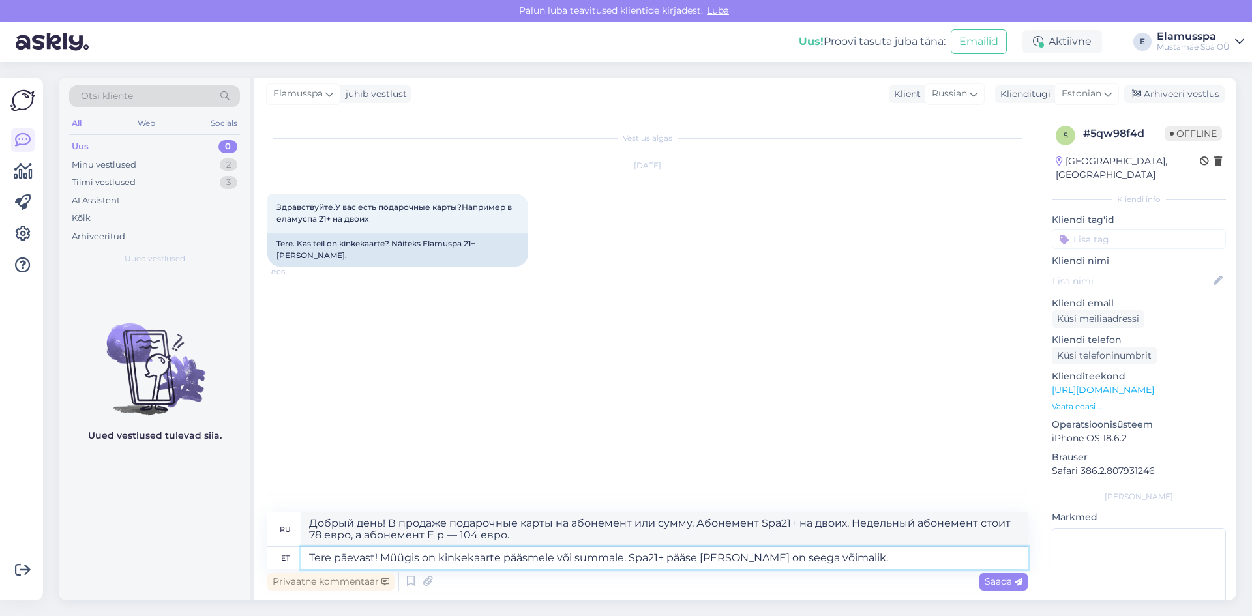
type textarea "Добрый день! Подарочные карты можно приобрести на один абонемент или на определ…"
type textarea "Tere päevast! Müügis on kinkekaarte pääsmele või summale. Spa21+ pääse [PERSON_…"
click at [811, 534] on textarea "Добрый день! Подарочные карты можно приобрести на один абонемент или на определ…" at bounding box center [664, 530] width 727 height 34
type textarea "Добрый день! Подарочные карты можно приобрести на один абонемент или на определ…"
click at [997, 581] on span "Saada" at bounding box center [1004, 582] width 38 height 12
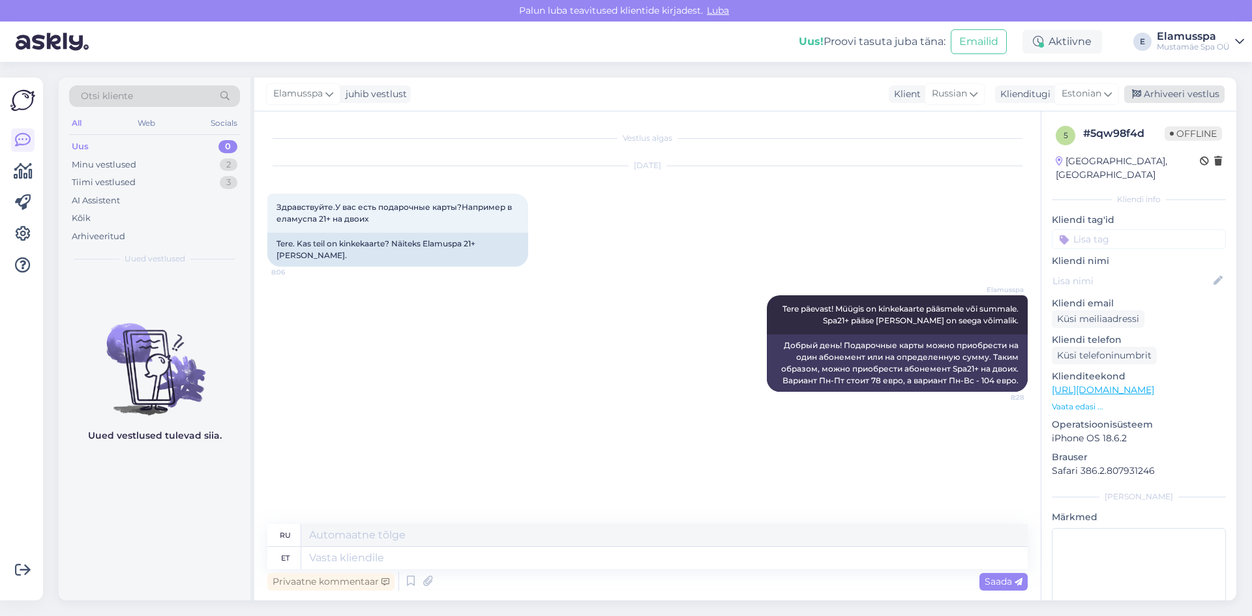
click at [1181, 89] on div "Arhiveeri vestlus" at bounding box center [1174, 94] width 100 height 18
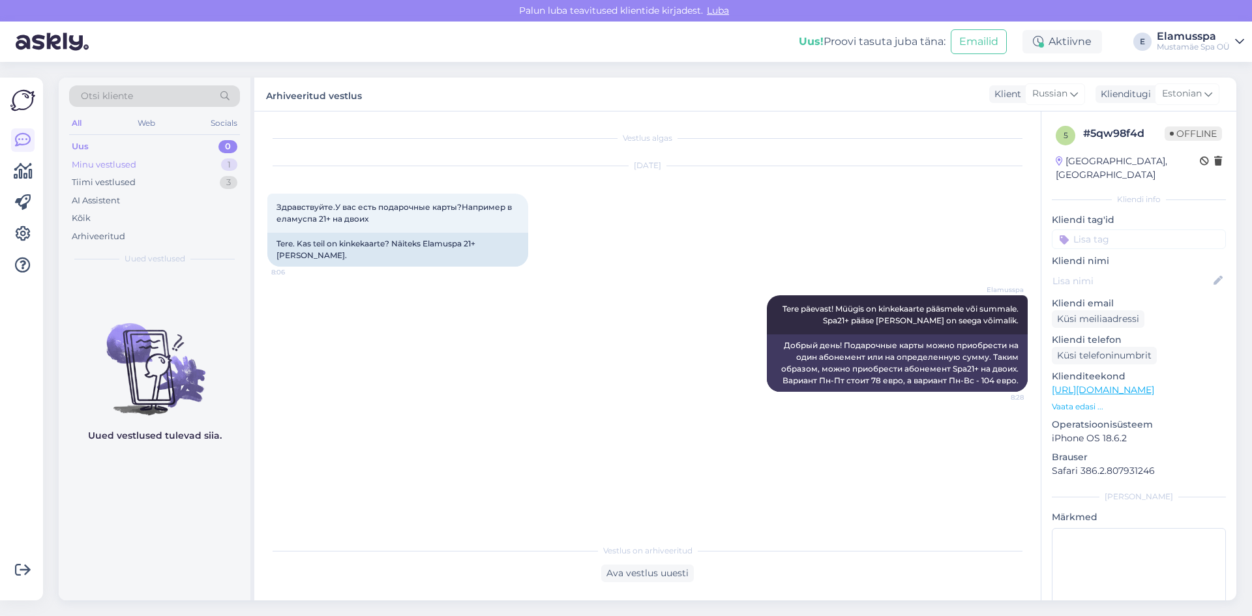
click at [219, 169] on div "Minu vestlused 1" at bounding box center [154, 165] width 171 height 18
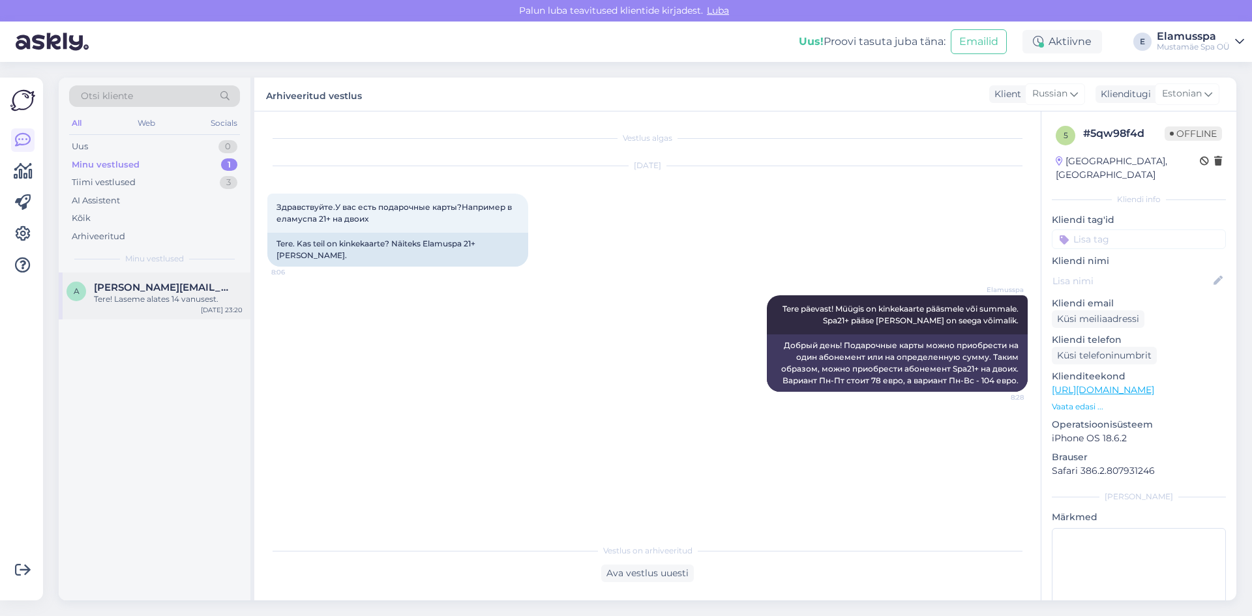
click at [185, 290] on span "[PERSON_NAME][EMAIL_ADDRESS][DOMAIN_NAME]" at bounding box center [162, 288] width 136 height 12
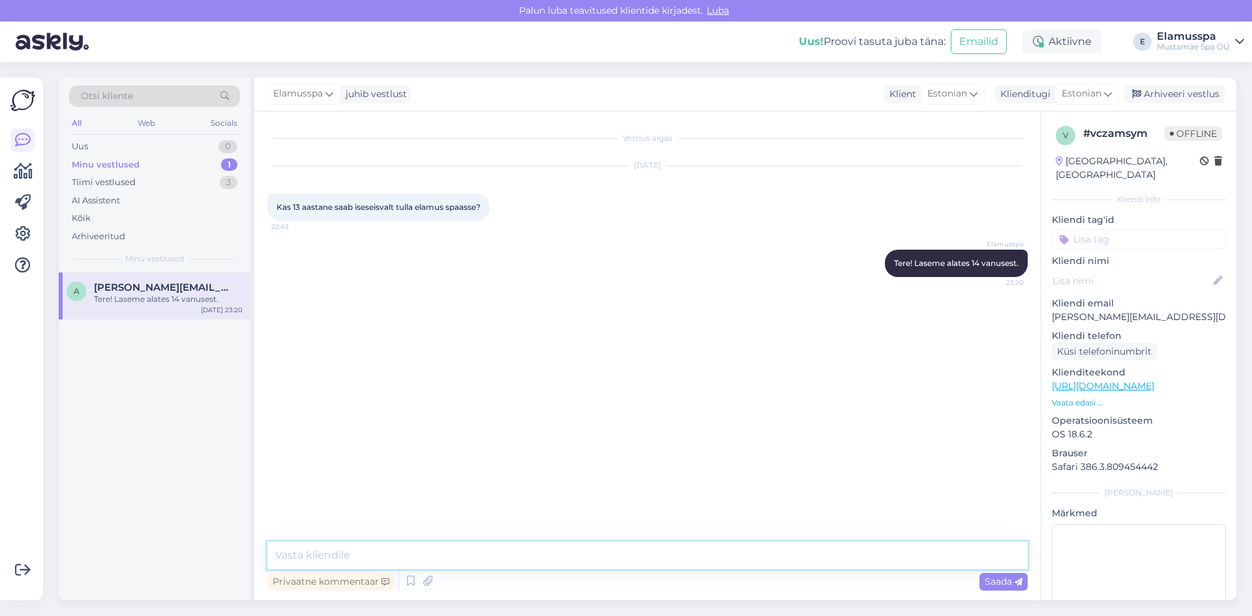
click at [888, 546] on textarea at bounding box center [647, 555] width 761 height 27
type textarea "ч"
type textarea "Tere! Palume vabandust!"
click at [880, 549] on textarea at bounding box center [647, 555] width 761 height 27
type textarea "Iseseisev Elamus Spa külastus on lubatud 13 eluaastast isikut tõendava dokumend…"
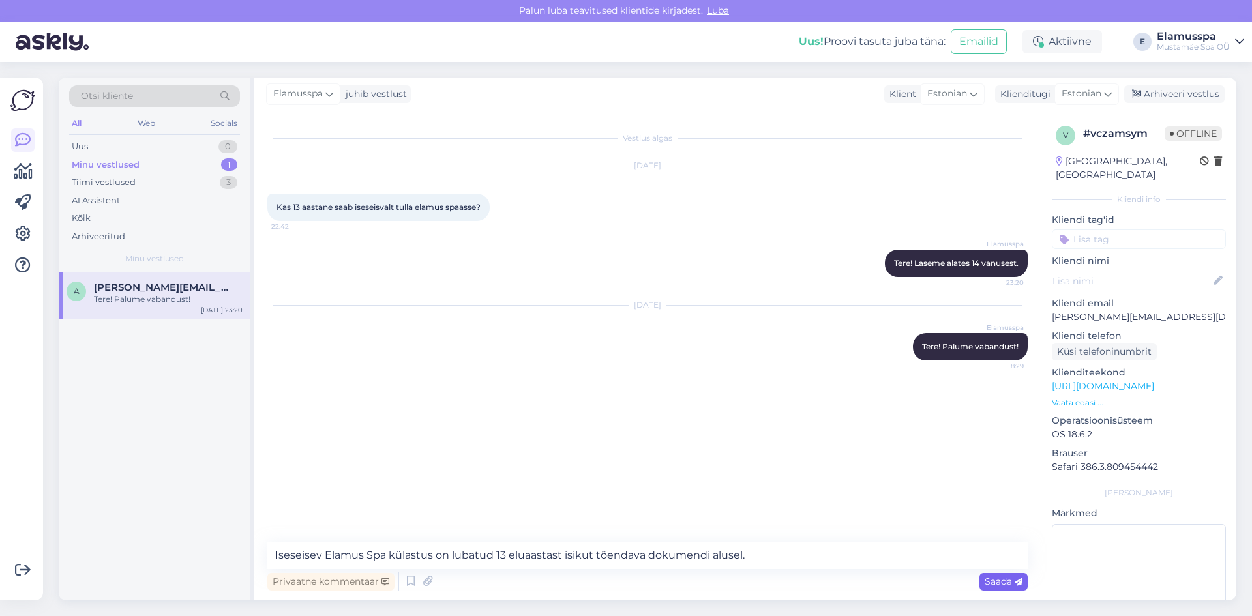
click at [1000, 592] on div "Privaatne kommentaar Saada" at bounding box center [647, 581] width 761 height 25
click at [1002, 586] on span "Saada" at bounding box center [1004, 582] width 38 height 12
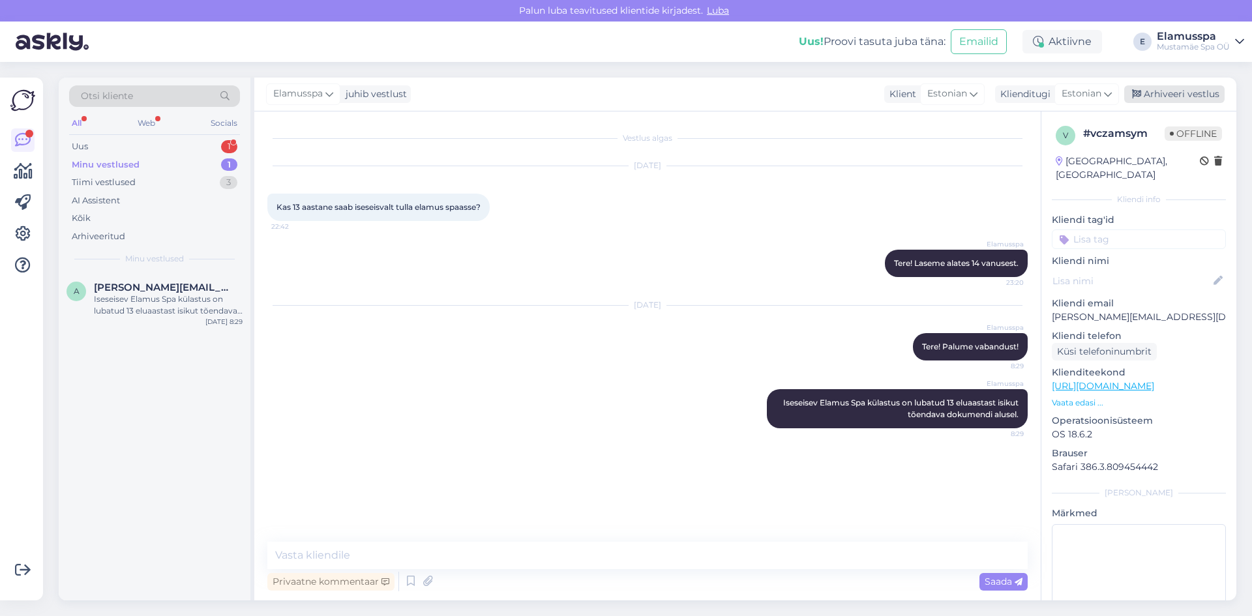
click at [1216, 89] on div "Arhiveeri vestlus" at bounding box center [1174, 94] width 100 height 18
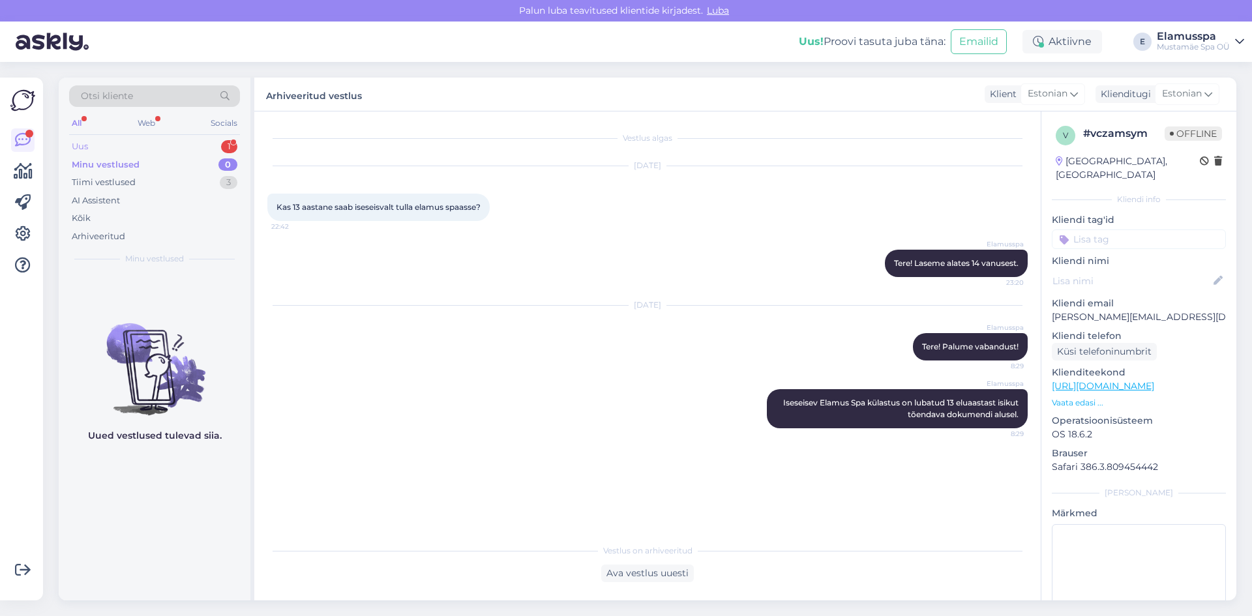
click at [204, 145] on div "Uus 1" at bounding box center [154, 147] width 171 height 18
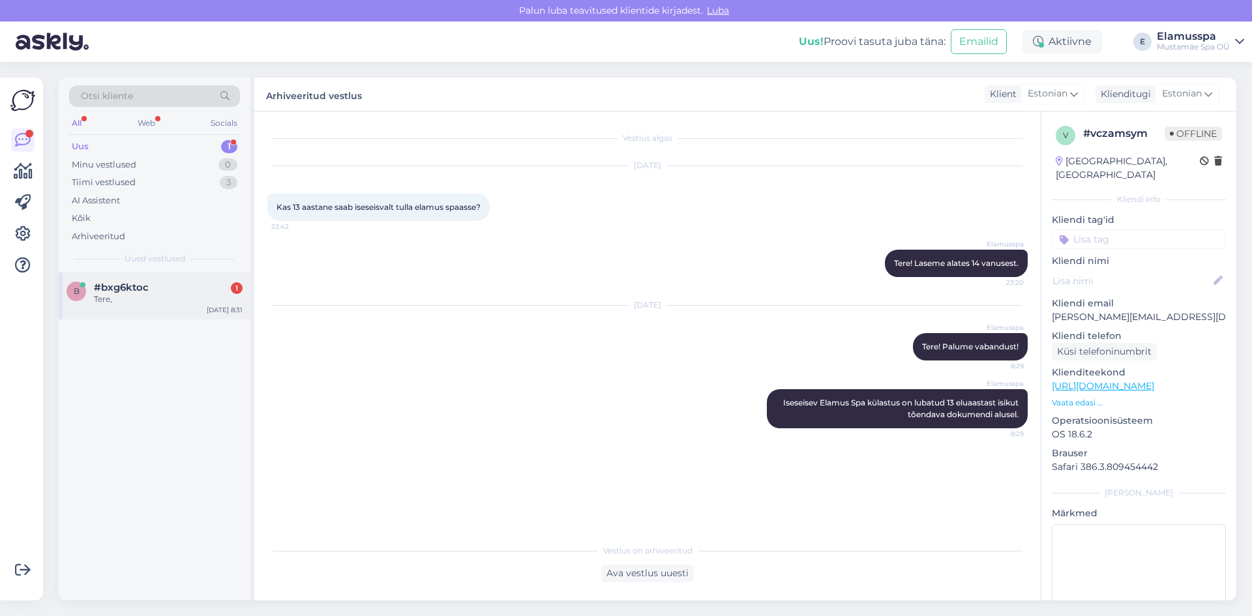
click at [177, 298] on div "Tere," at bounding box center [168, 300] width 149 height 12
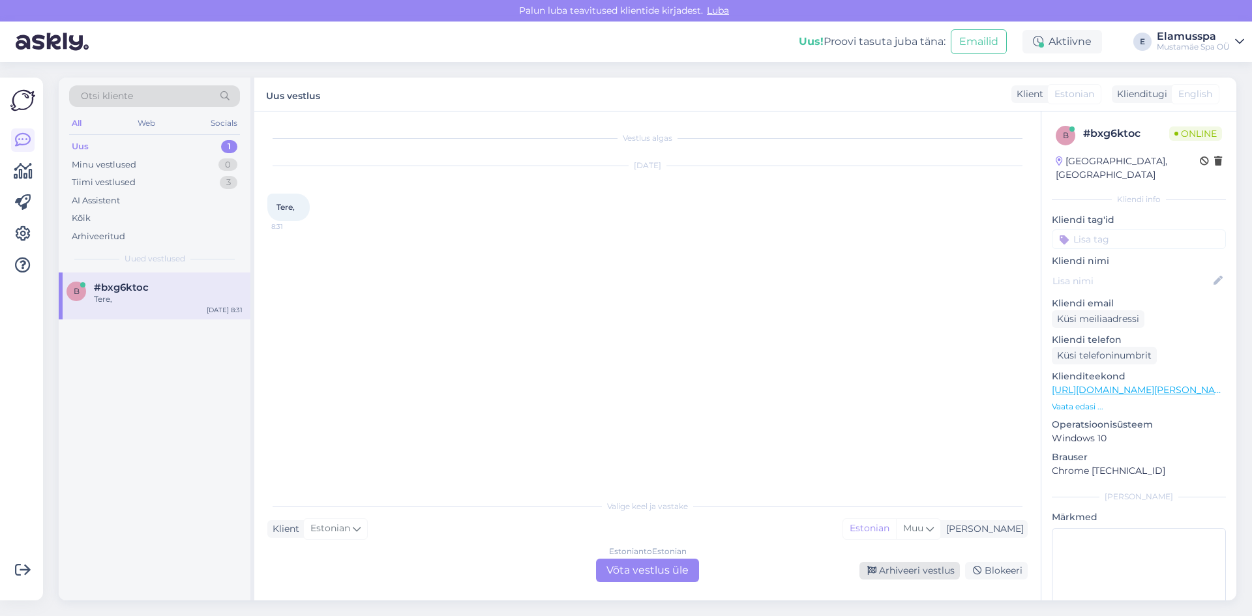
click at [946, 573] on div "Arhiveeri vestlus" at bounding box center [910, 571] width 100 height 18
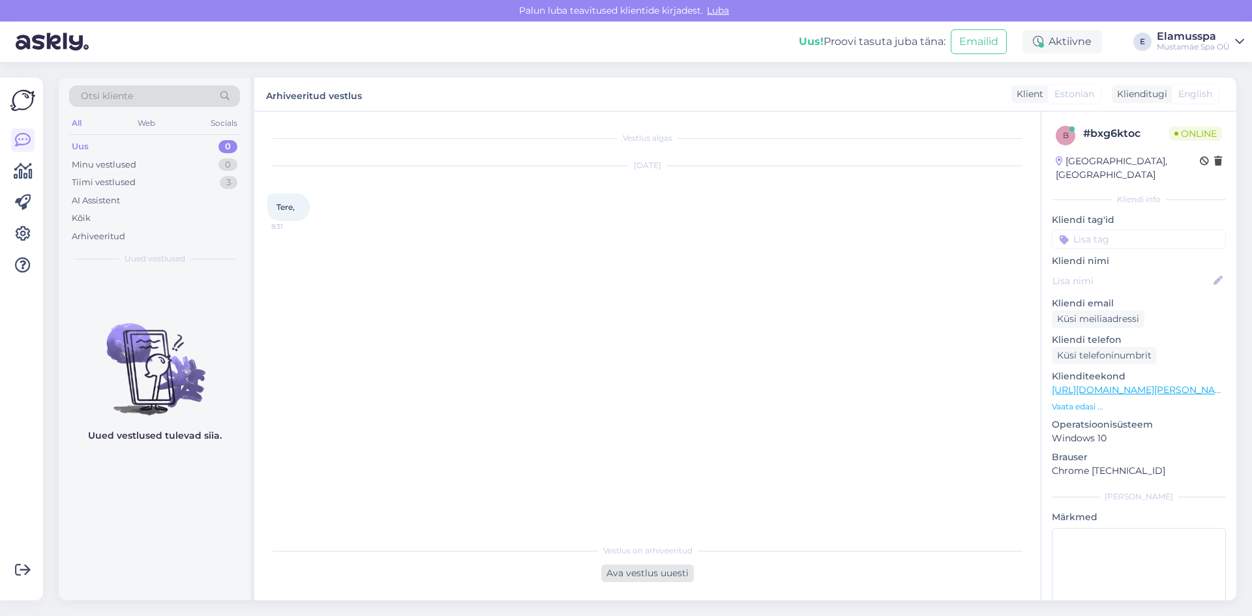
click at [661, 570] on div "Ava vestlus uuesti" at bounding box center [647, 574] width 93 height 18
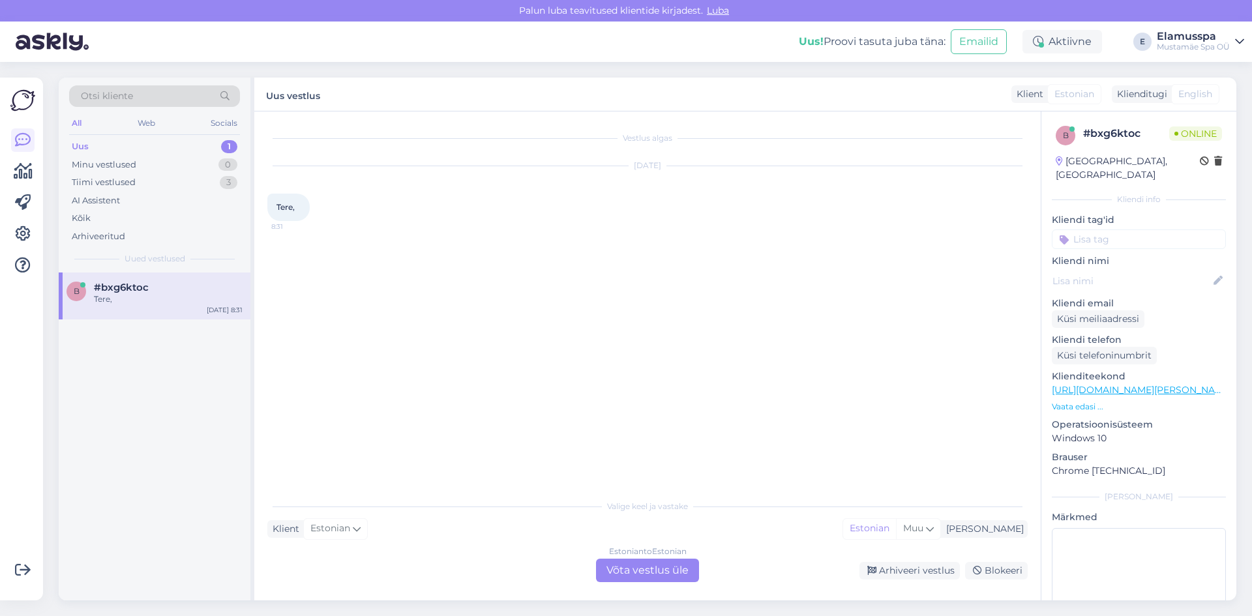
click at [628, 566] on div "Estonian to Estonian Võta vestlus üle" at bounding box center [647, 570] width 103 height 23
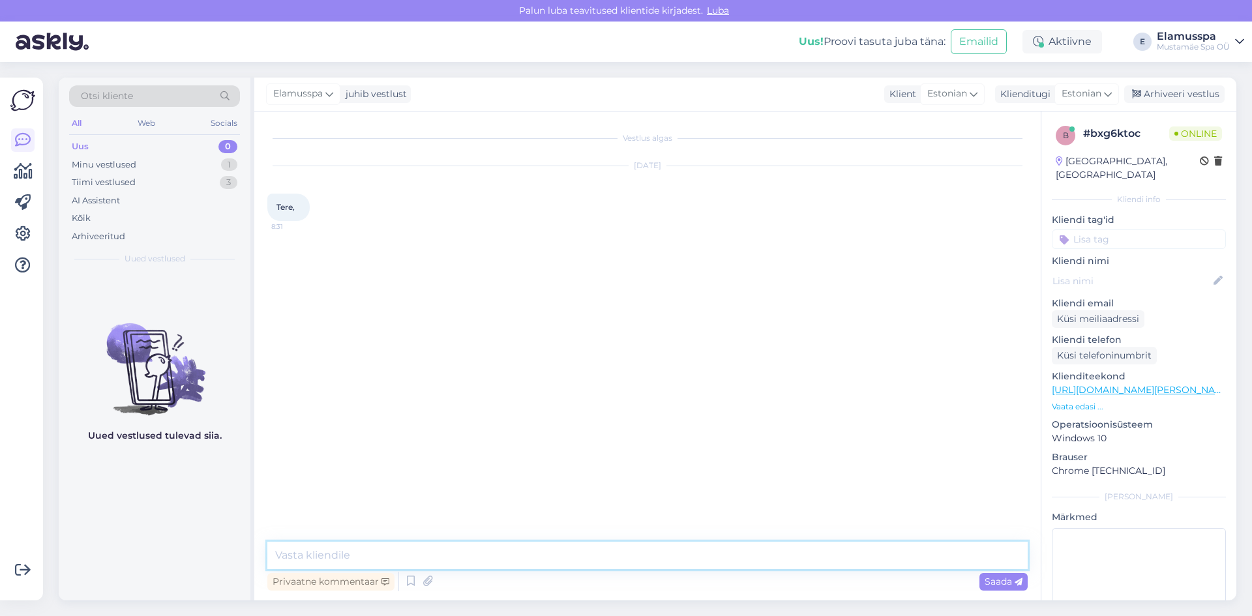
click at [567, 553] on textarea at bounding box center [647, 555] width 761 height 27
type textarea "Tere! Kuidas saaksime abiks olla?"
